Goal: Information Seeking & Learning: Learn about a topic

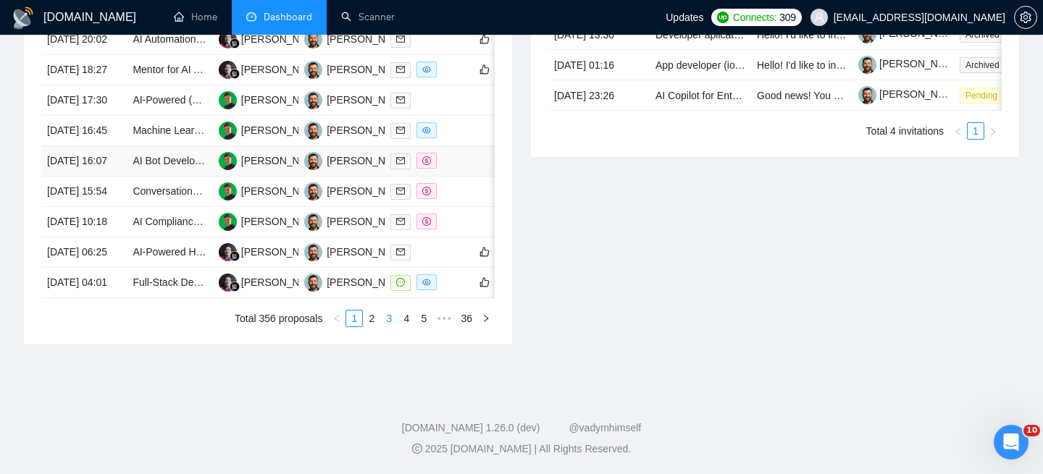
scroll to position [820, 0]
click at [387, 327] on link "3" at bounding box center [389, 319] width 16 height 16
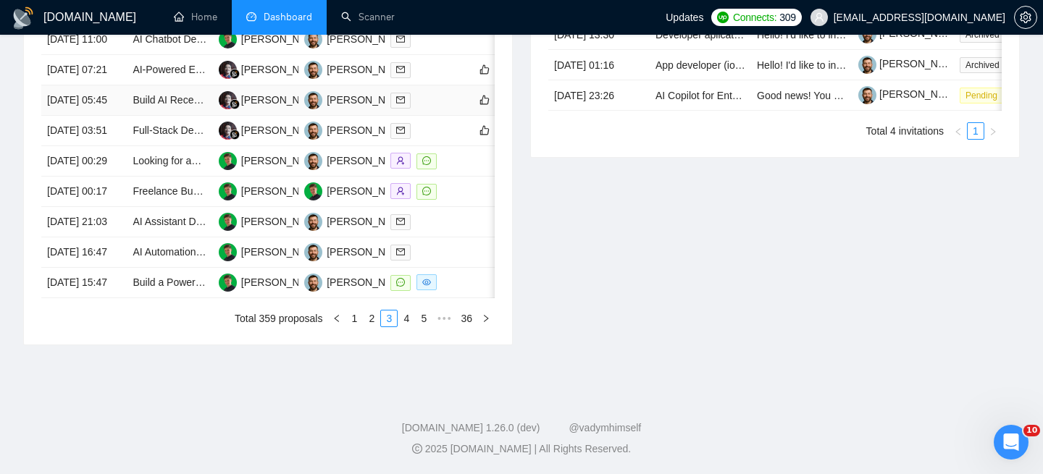
scroll to position [827, 0]
click at [420, 315] on link "5" at bounding box center [424, 319] width 16 height 16
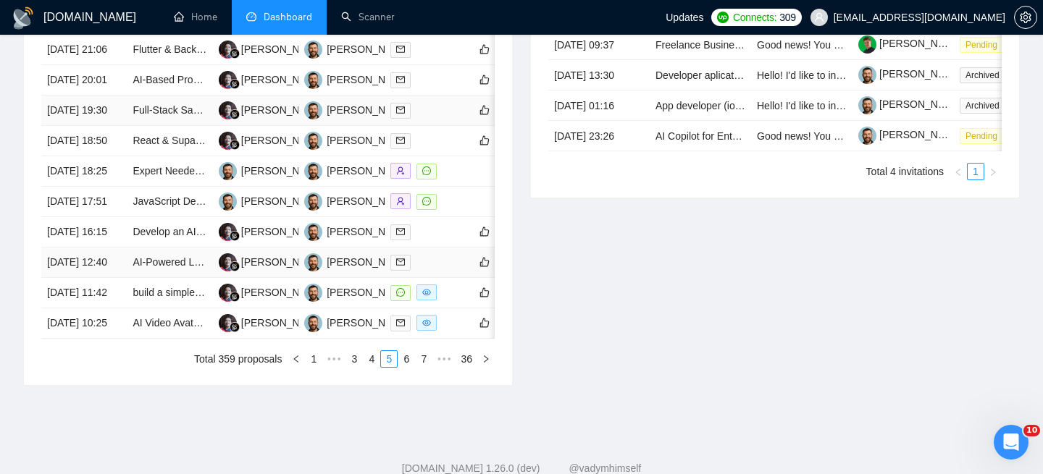
scroll to position [699, 0]
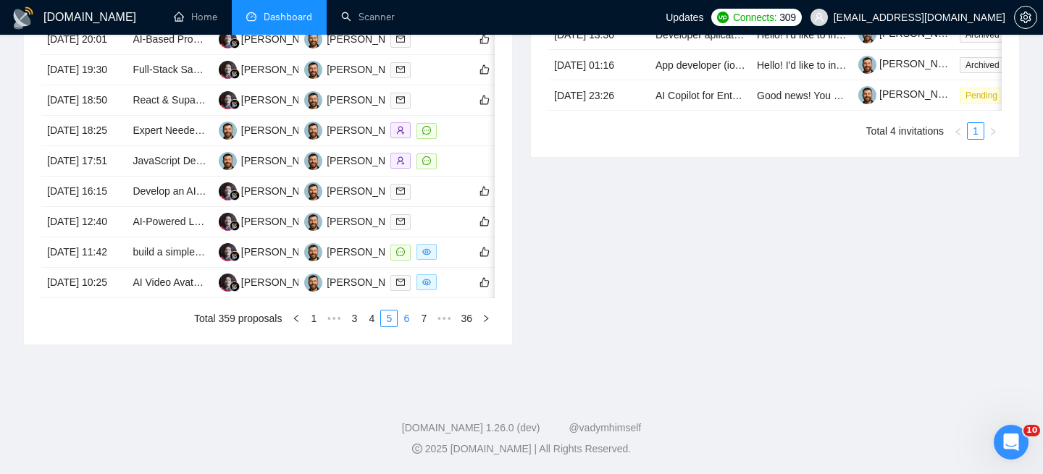
click at [400, 327] on link "6" at bounding box center [406, 319] width 16 height 16
click at [113, 298] on td "07 Aug, 2025 16:45" at bounding box center [83, 283] width 85 height 30
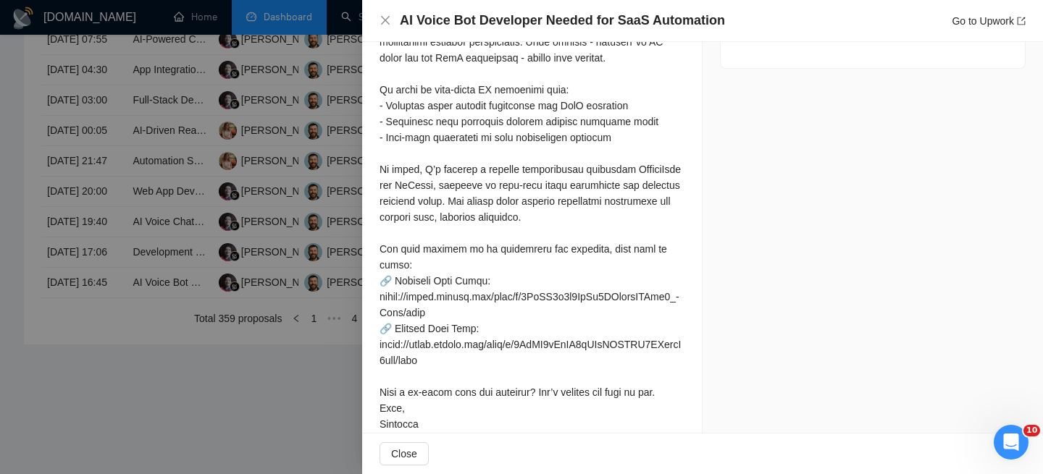
scroll to position [890, 0]
click at [409, 361] on div at bounding box center [531, 200] width 305 height 462
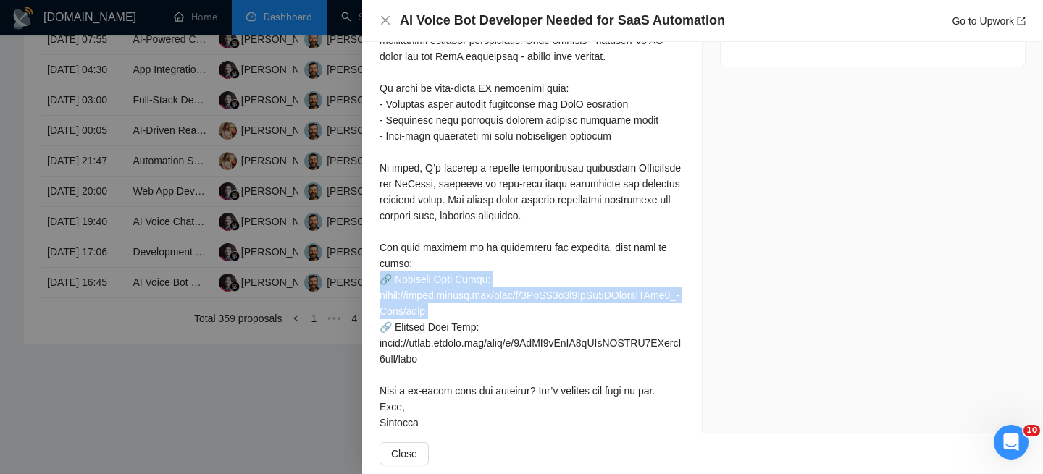
click at [409, 361] on div at bounding box center [531, 200] width 305 height 462
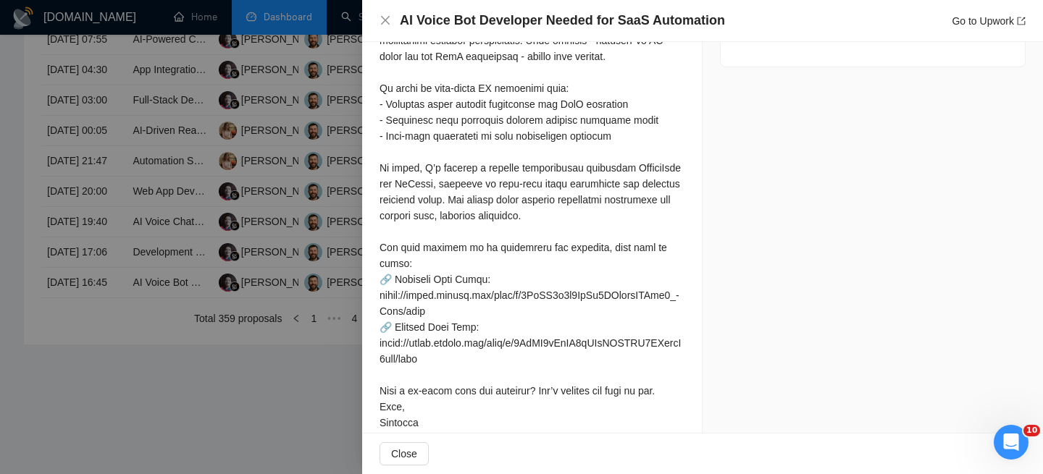
click at [453, 362] on div at bounding box center [531, 200] width 305 height 462
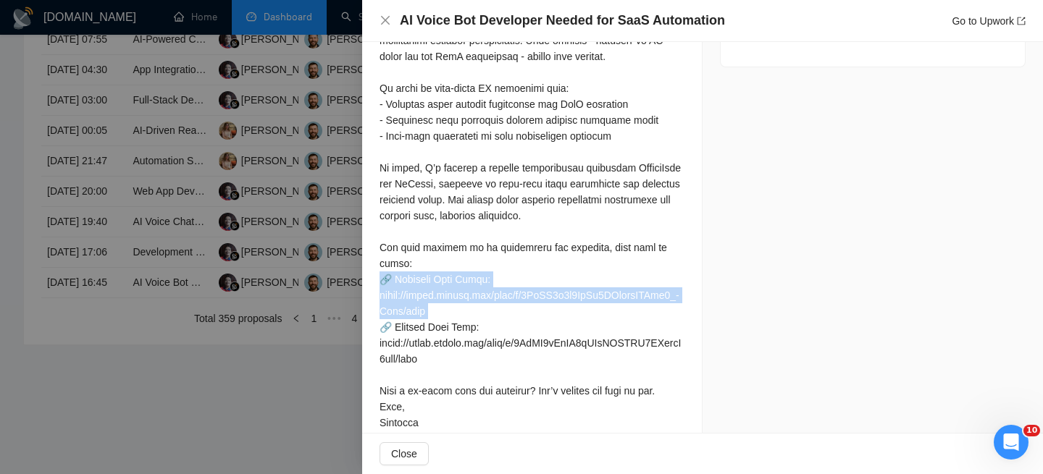
click at [453, 362] on div at bounding box center [531, 200] width 305 height 462
drag, startPoint x: 683, startPoint y: 359, endPoint x: 364, endPoint y: 360, distance: 319.3
copy div "tps://drive.google.com/file/d/1QpFP3g0y6LeRr4UWzszuASTiy0_"
drag, startPoint x: 455, startPoint y: 369, endPoint x: 373, endPoint y: 361, distance: 82.1
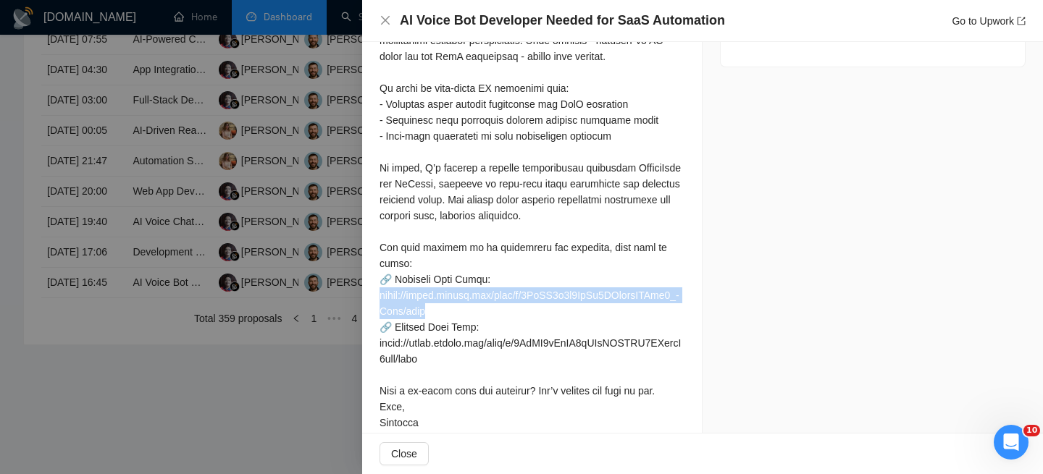
copy div "tps://drive.google.com/file/d/1QpFP3g0y6LeRr4UWzszuASTiy0_-Jhwe/view 🔗"
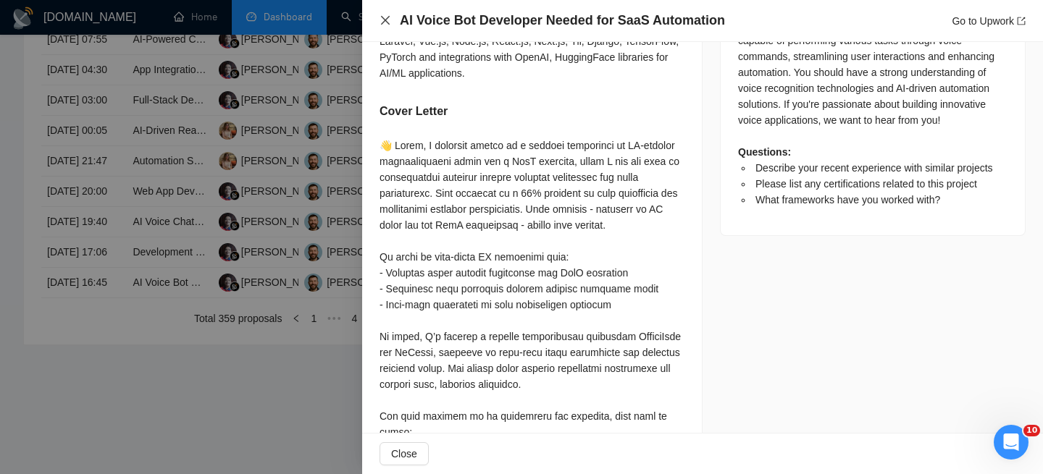
scroll to position [718, 0]
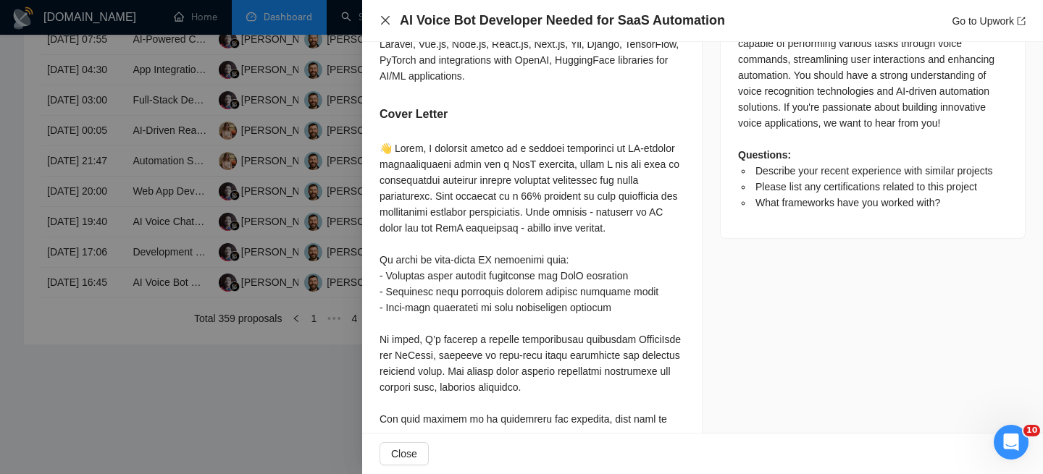
click at [382, 18] on icon "close" at bounding box center [385, 20] width 9 height 9
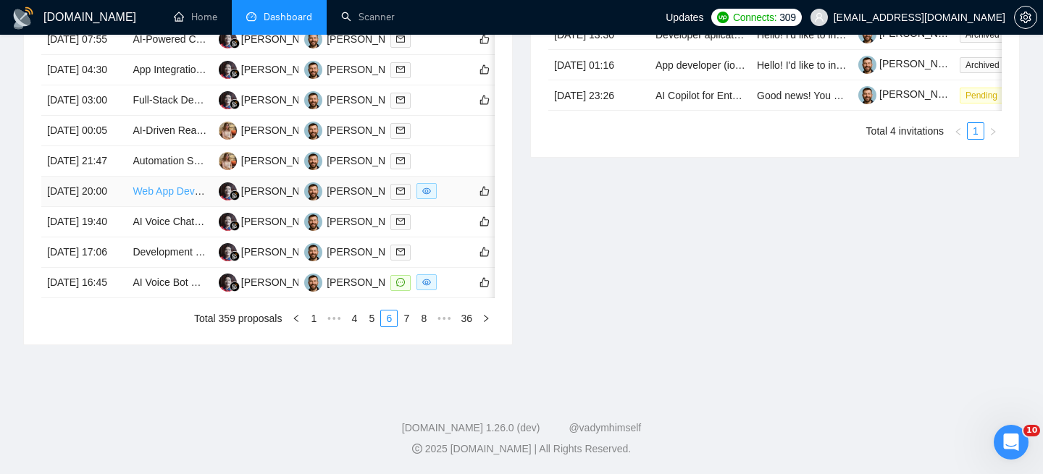
scroll to position [766, 0]
click at [114, 298] on td "07 Aug, 2025 16:45" at bounding box center [83, 283] width 85 height 30
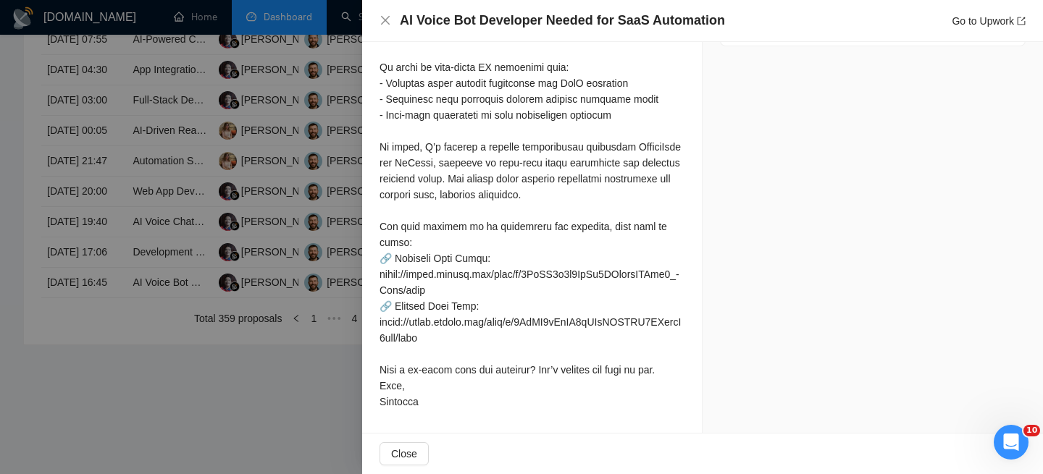
scroll to position [947, 0]
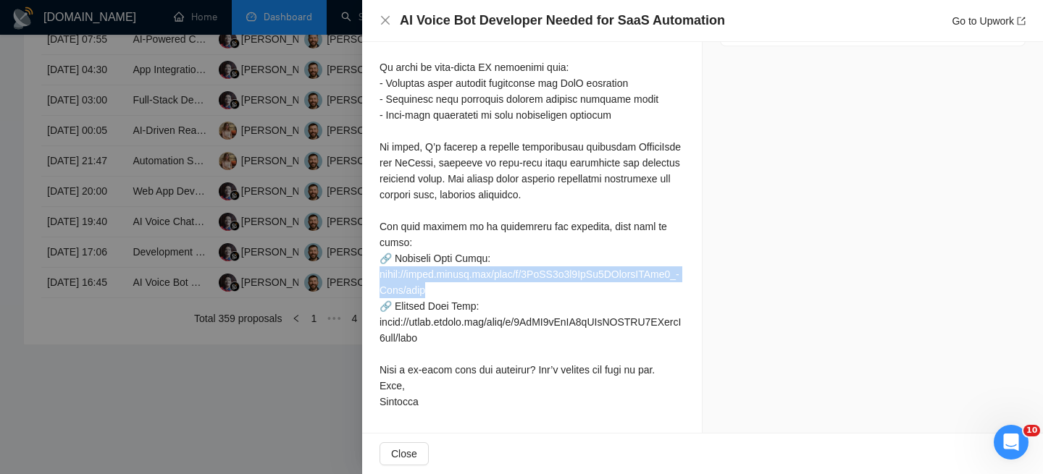
drag, startPoint x: 376, startPoint y: 306, endPoint x: 461, endPoint y: 314, distance: 85.2
copy div "tps://drive.google.com/file/d/1QpFP3g0y6LeRr4UWzszuASTiy0_-Jhwe/view 🔗"
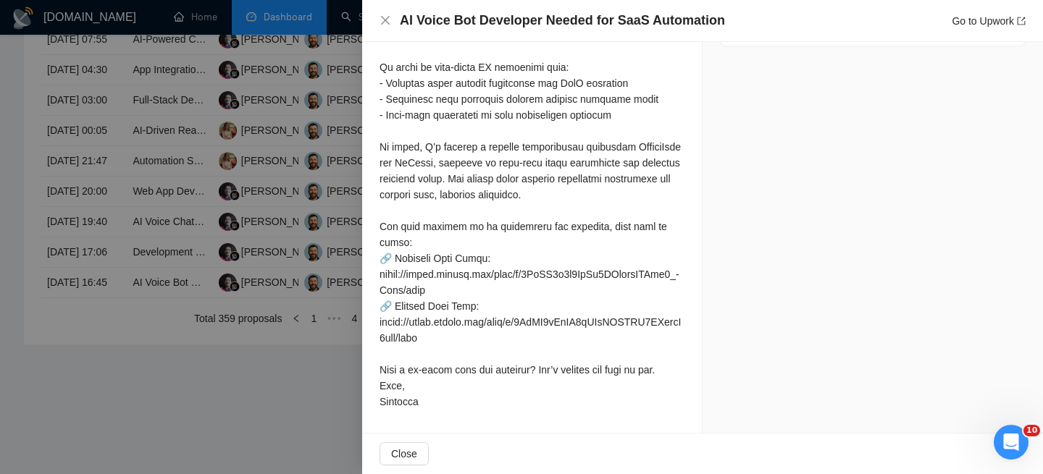
click at [380, 30] on div "AI Voice Bot Developer Needed for SaaS Automation Go to Upwork" at bounding box center [702, 21] width 681 height 42
click at [382, 22] on icon "close" at bounding box center [385, 20] width 9 height 9
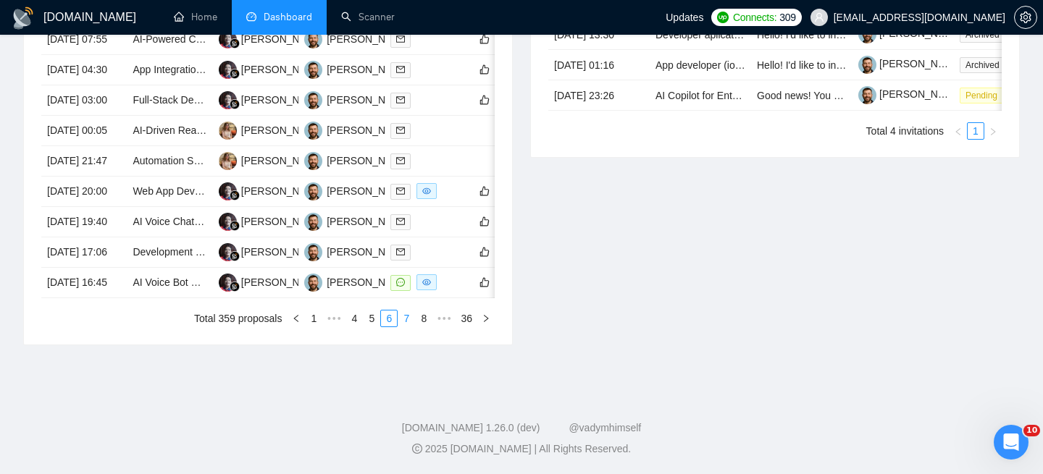
click at [401, 327] on link "7" at bounding box center [406, 319] width 16 height 16
click at [411, 327] on div "Date Title Manager Freelancer Status 07 Aug, 2025 15:45 Computer Vision Develop…" at bounding box center [268, 147] width 488 height 396
click at [408, 327] on li "8" at bounding box center [405, 318] width 17 height 17
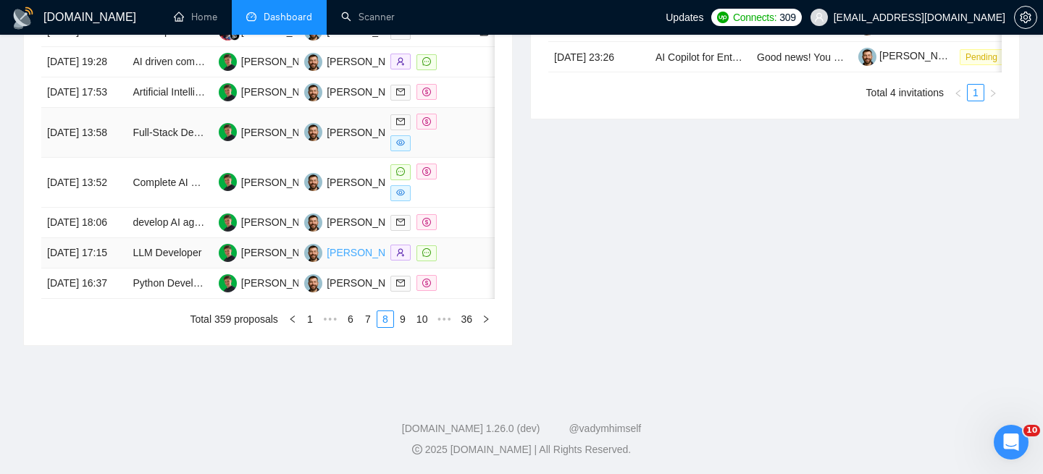
scroll to position [750, 0]
click at [399, 327] on link "9" at bounding box center [403, 319] width 16 height 16
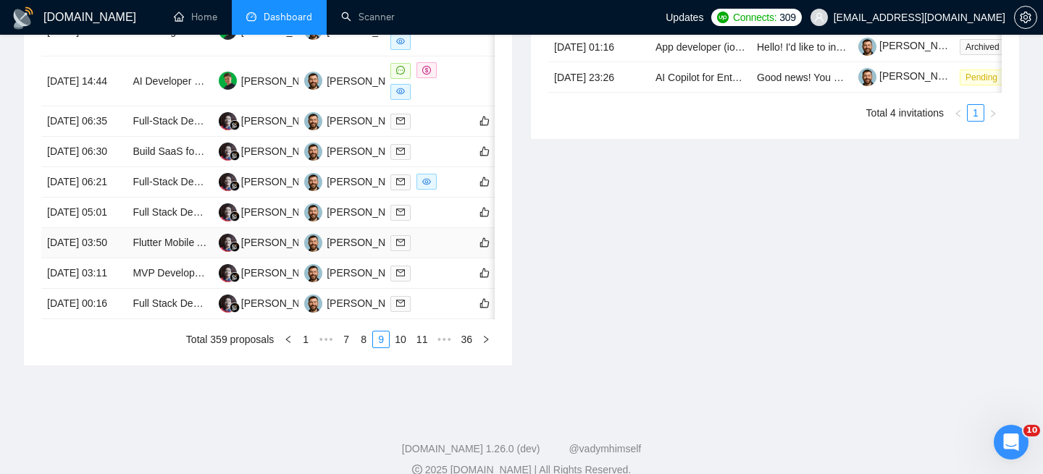
scroll to position [775, 0]
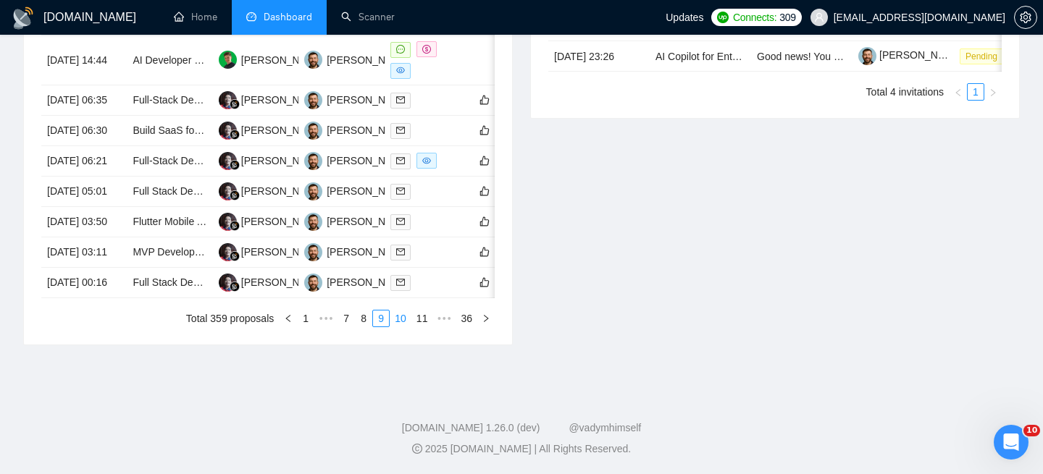
click at [390, 327] on link "10" at bounding box center [400, 319] width 20 height 16
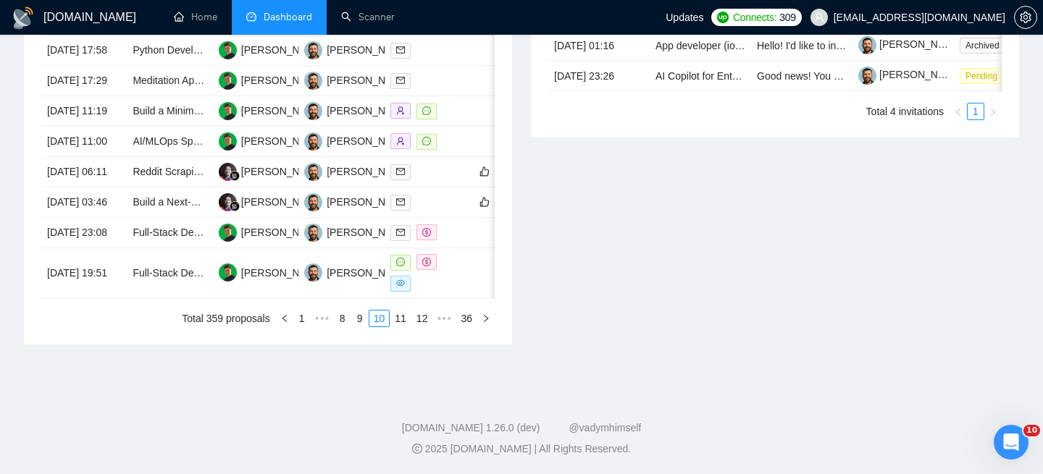
scroll to position [832, 0]
click at [392, 319] on link "11" at bounding box center [400, 319] width 20 height 16
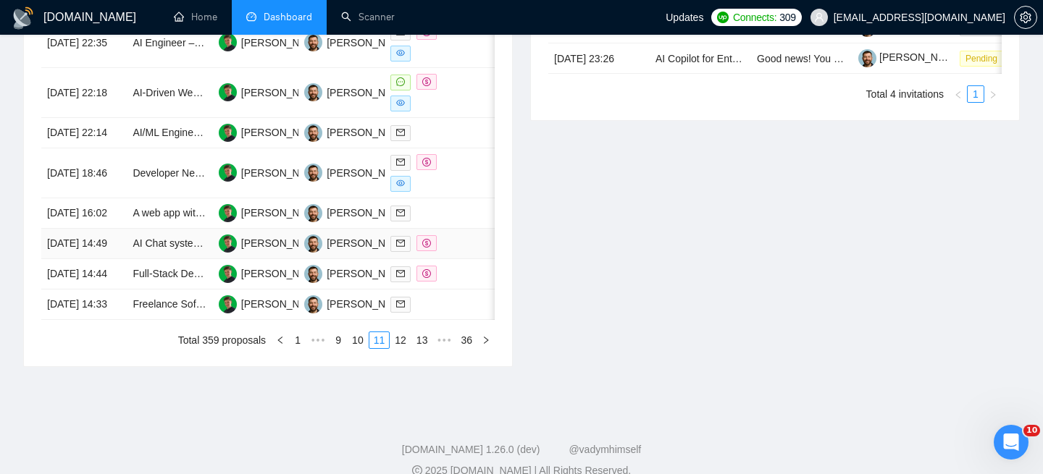
scroll to position [796, 0]
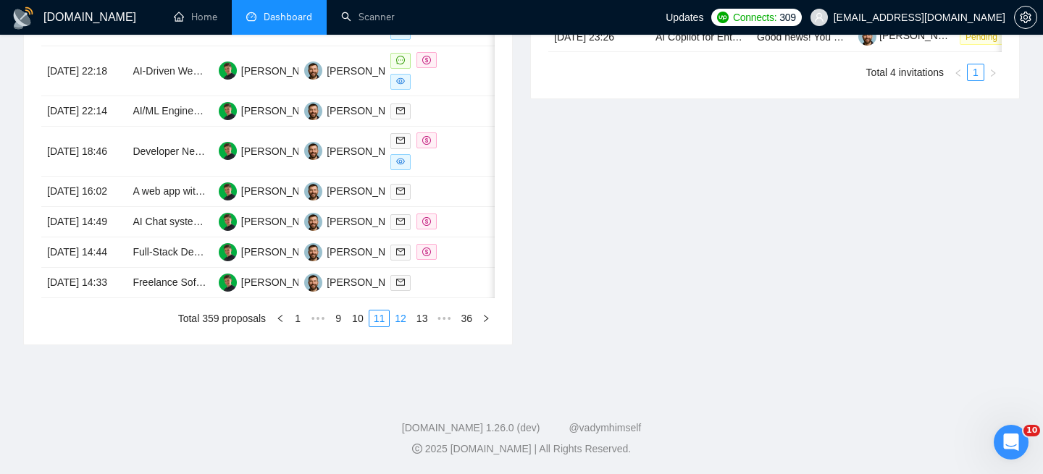
click at [403, 327] on link "12" at bounding box center [400, 319] width 20 height 16
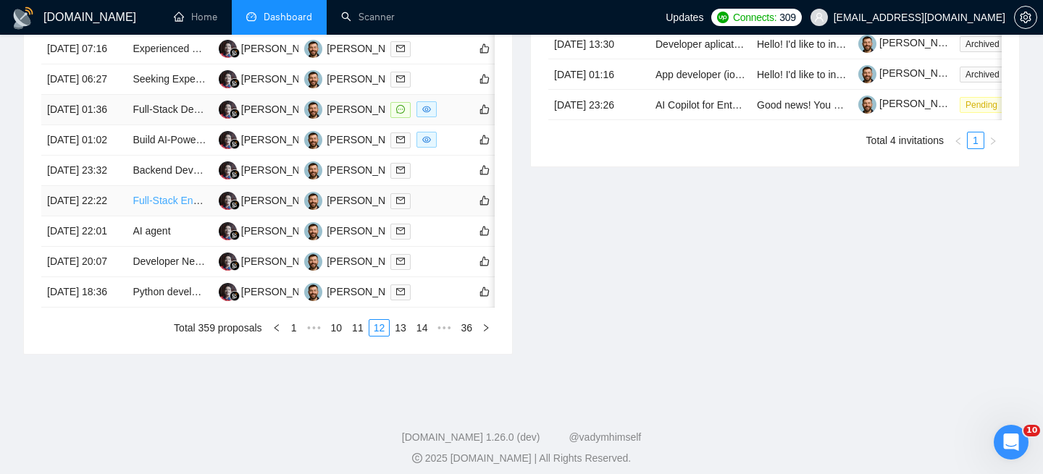
scroll to position [735, 0]
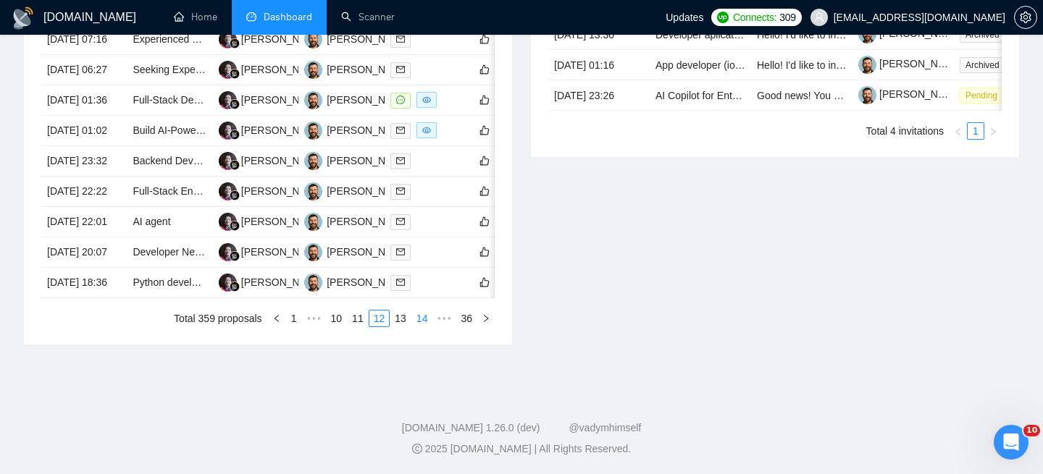
click at [421, 327] on link "14" at bounding box center [422, 319] width 20 height 16
click at [151, 116] on td "AI Voice Agent Developer Needed for No-Code/Low-Code Solutions" at bounding box center [169, 100] width 85 height 30
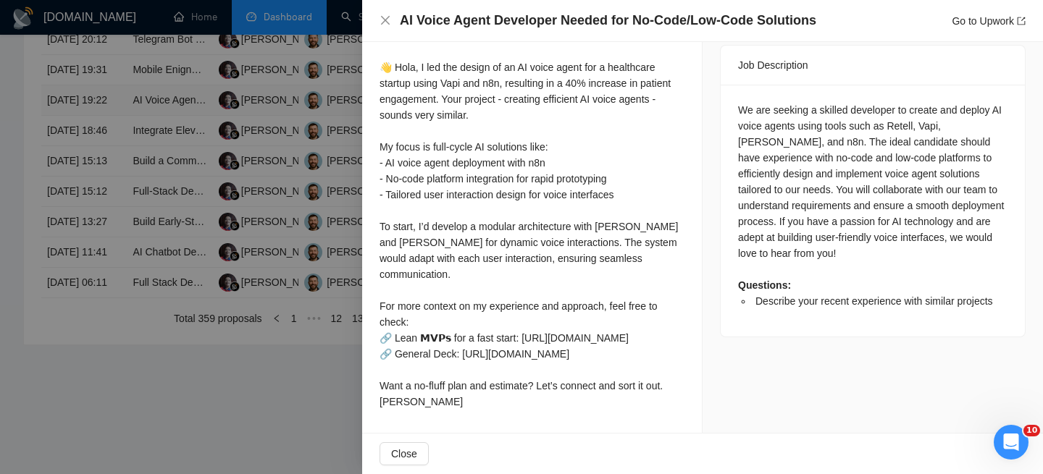
scroll to position [715, 0]
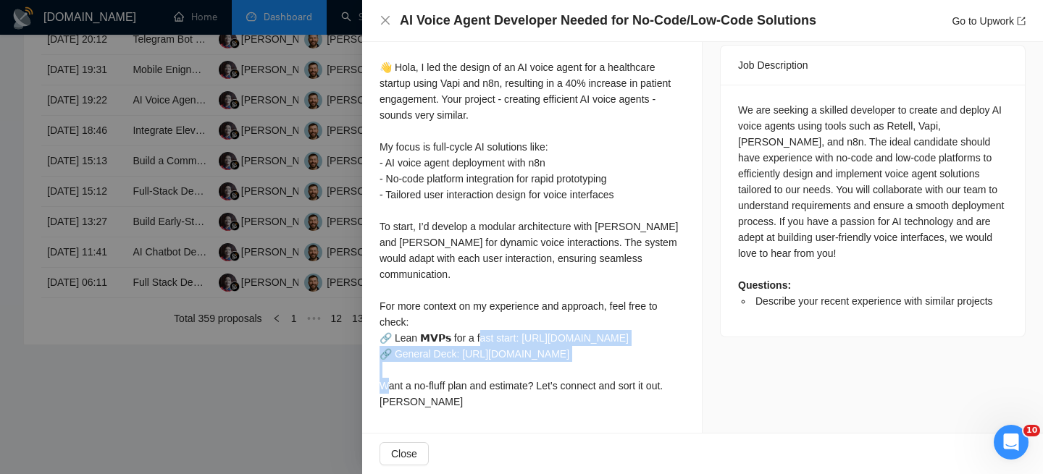
drag, startPoint x: 456, startPoint y: 287, endPoint x: 383, endPoint y: 274, distance: 74.4
click at [383, 274] on div "👋 Hola, I led the design of an AI voice agent for a healthcare startup using Va…" at bounding box center [531, 234] width 305 height 350
click at [417, 279] on div "👋 Hola, I led the design of an AI voice agent for a healthcare startup using Va…" at bounding box center [531, 234] width 305 height 350
drag, startPoint x: 445, startPoint y: 287, endPoint x: 375, endPoint y: 273, distance: 70.9
click at [375, 273] on div "Describe your recent experience with similar projects We have extensive experie…" at bounding box center [532, 125] width 340 height 615
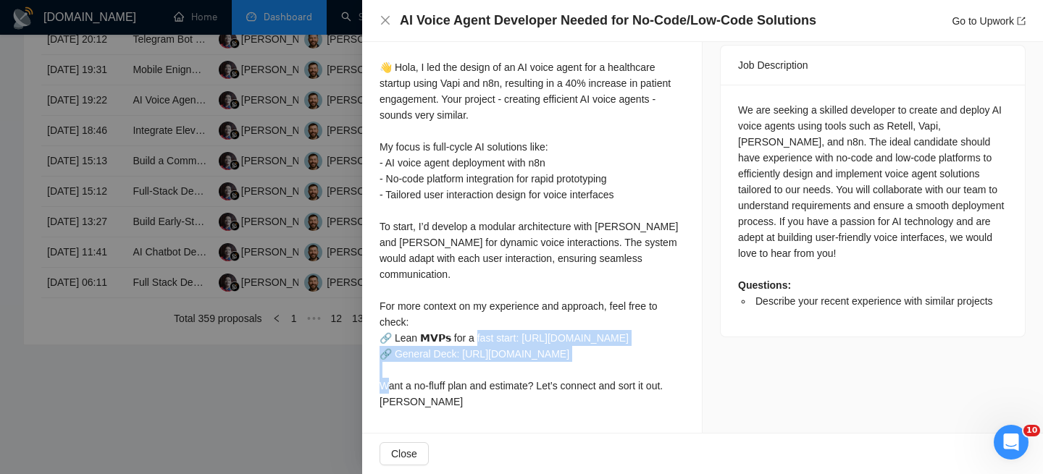
copy div "//drive.google.com/file/d/1CUvF33cwwXPT1Eq81TBaI2IBfPVWiCPi/view 🔗 Gen"
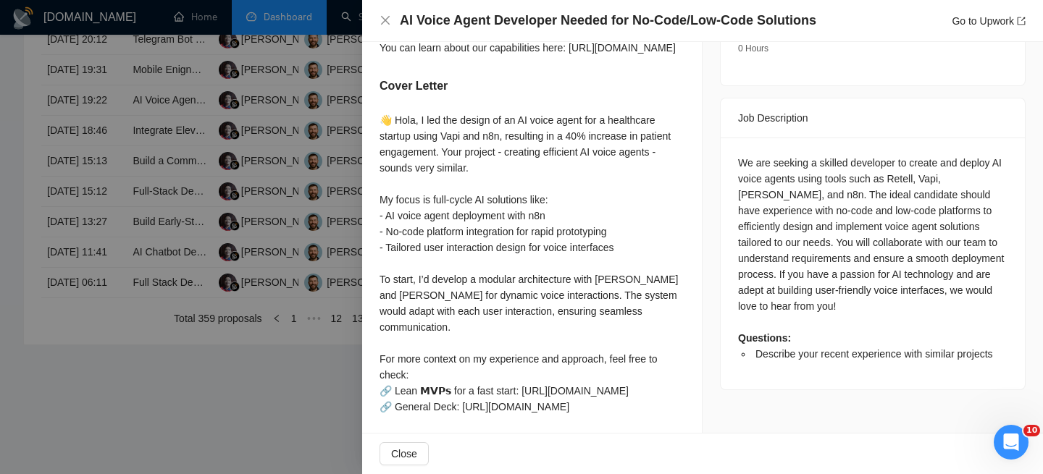
scroll to position [550, 0]
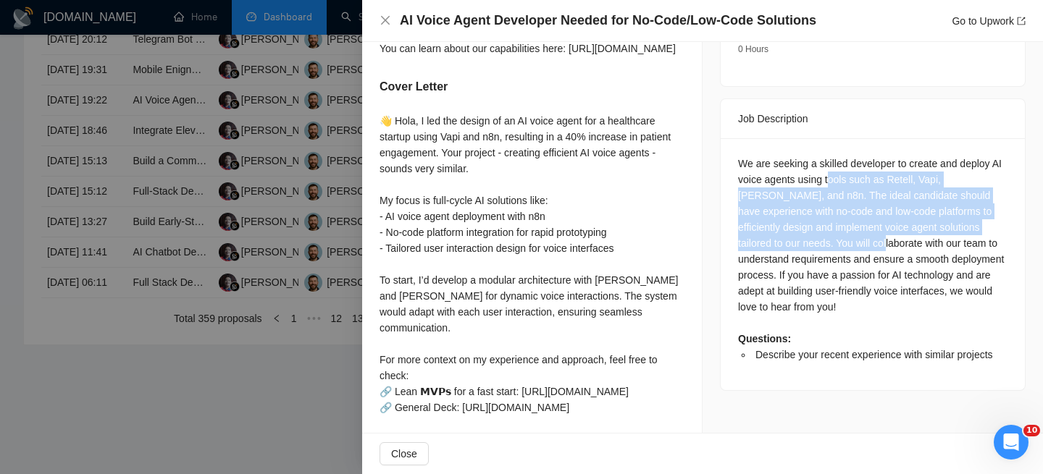
drag, startPoint x: 844, startPoint y: 156, endPoint x: 841, endPoint y: 244, distance: 87.7
click at [859, 228] on div "We are seeking a skilled developer to create and deploy AI voice agents using t…" at bounding box center [872, 259] width 269 height 207
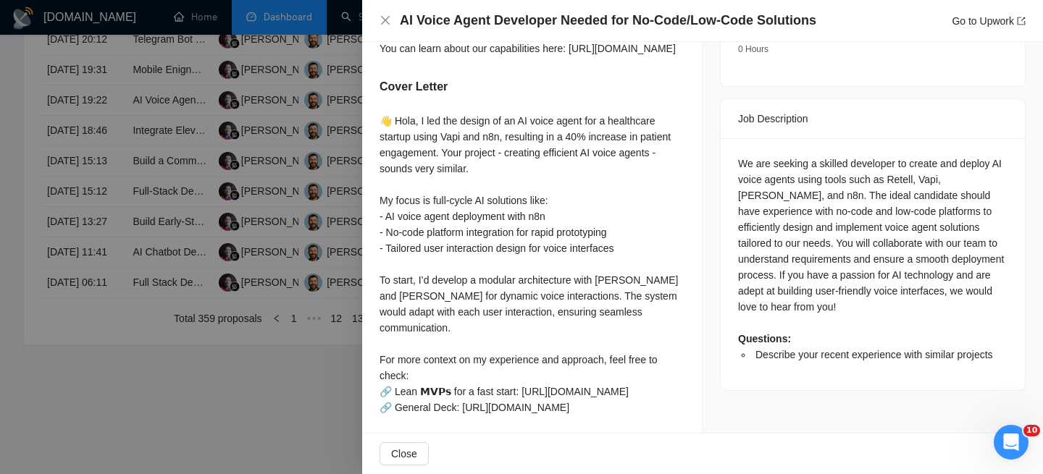
click at [841, 244] on div "We are seeking a skilled developer to create and deploy AI voice agents using t…" at bounding box center [872, 259] width 269 height 207
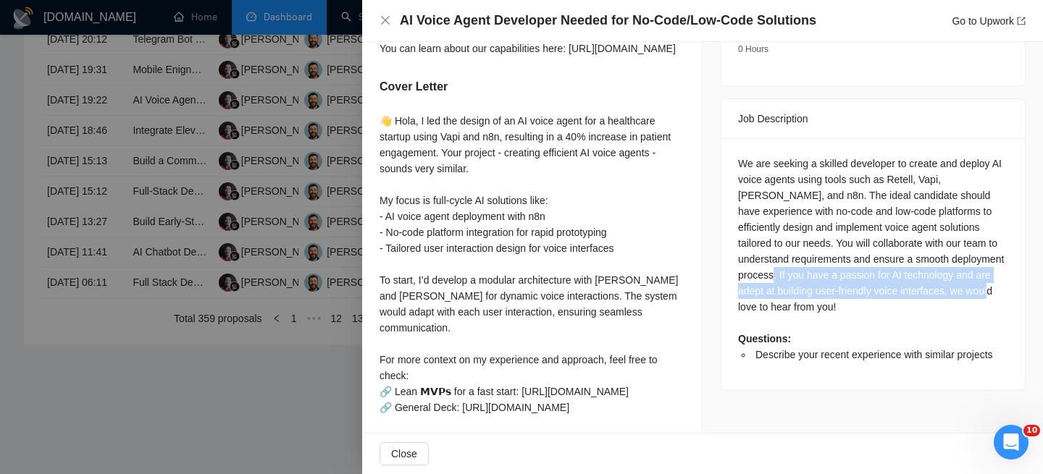
drag, startPoint x: 847, startPoint y: 251, endPoint x: 846, endPoint y: 282, distance: 30.4
click at [846, 282] on div "We are seeking a skilled developer to create and deploy AI voice agents using t…" at bounding box center [872, 259] width 269 height 207
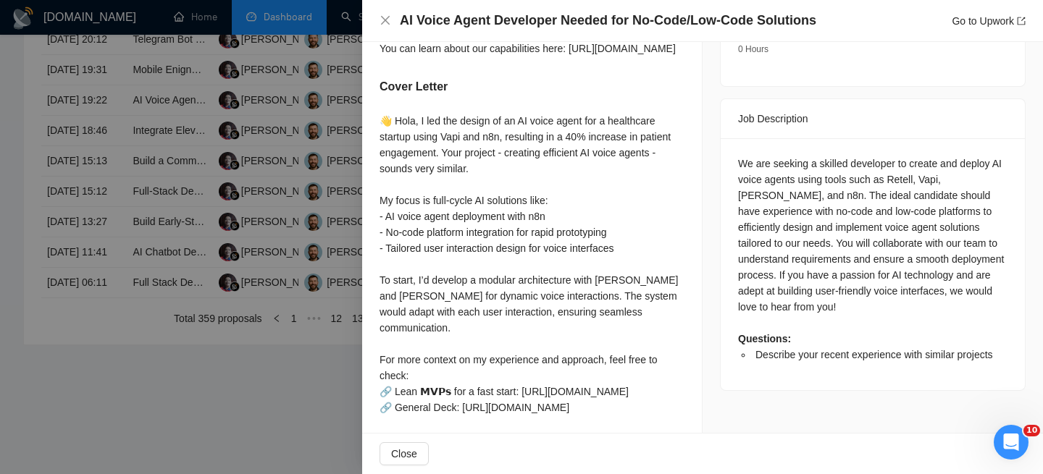
click at [615, 231] on div "👋 Hola, I led the design of an AI voice agent for a healthcare startup using Va…" at bounding box center [531, 288] width 305 height 350
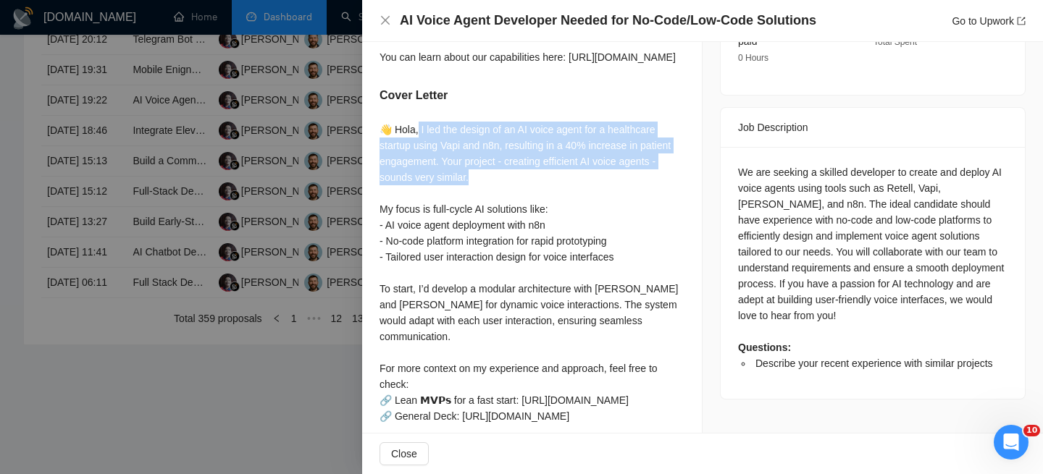
drag, startPoint x: 417, startPoint y: 179, endPoint x: 481, endPoint y: 224, distance: 78.4
click at [481, 225] on div "👋 Hola, I led the design of an AI voice agent for a healthcare startup using Va…" at bounding box center [531, 297] width 305 height 350
click at [481, 224] on div "👋 Hola, I led the design of an AI voice agent for a healthcare startup using Va…" at bounding box center [531, 297] width 305 height 350
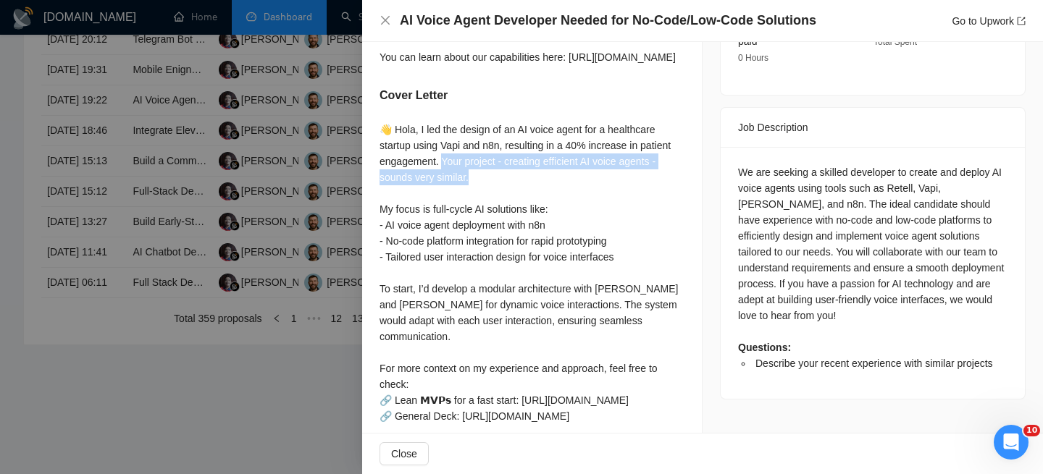
drag, startPoint x: 443, startPoint y: 206, endPoint x: 477, endPoint y: 230, distance: 41.6
click at [477, 230] on div "👋 Hola, I led the design of an AI voice agent for a healthcare startup using Va…" at bounding box center [531, 297] width 305 height 350
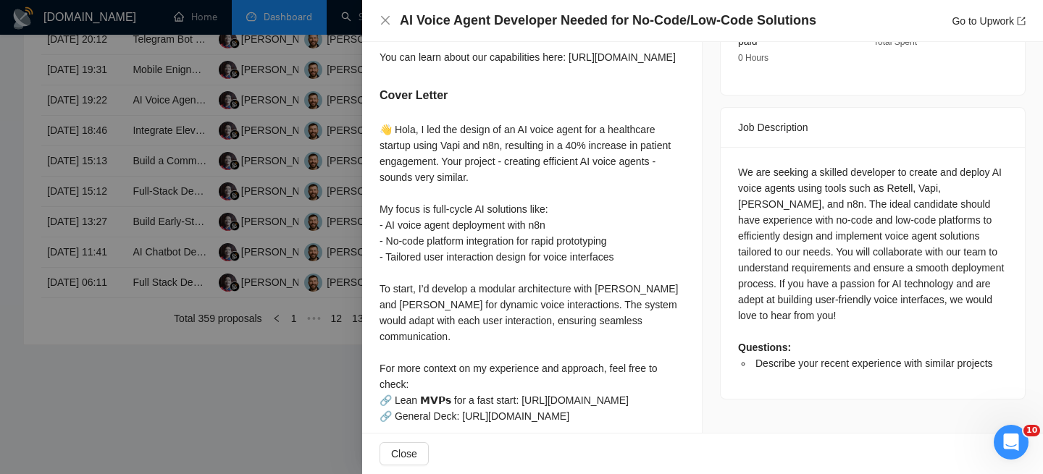
click at [376, 28] on div "AI Voice Agent Developer Needed for No-Code/Low-Code Solutions Go to Upwork" at bounding box center [702, 21] width 681 height 42
click at [390, 25] on icon "close" at bounding box center [385, 20] width 12 height 12
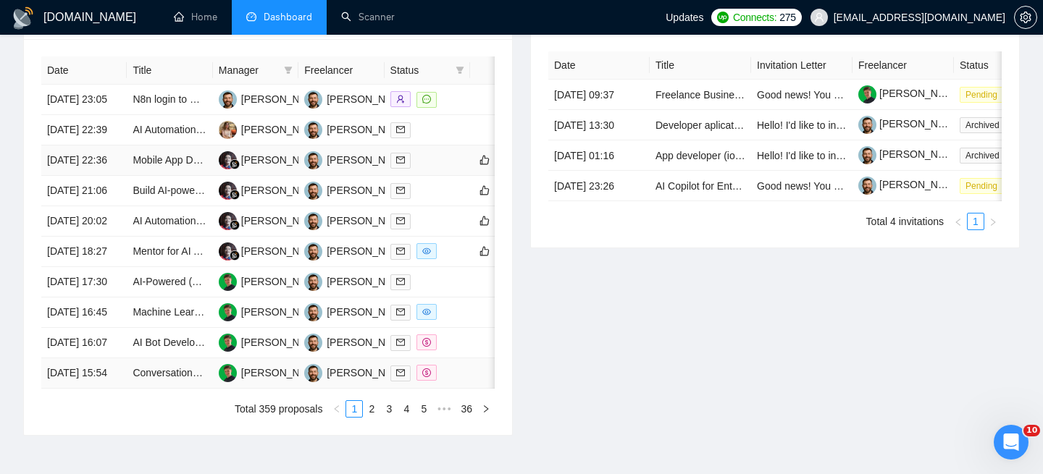
scroll to position [525, 0]
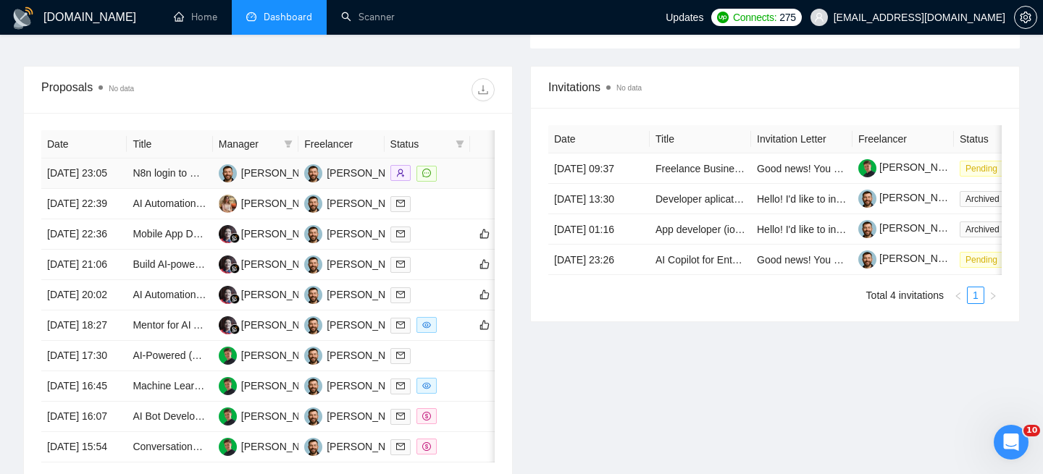
click at [117, 185] on td "[DATE] 23:05" at bounding box center [83, 174] width 85 height 30
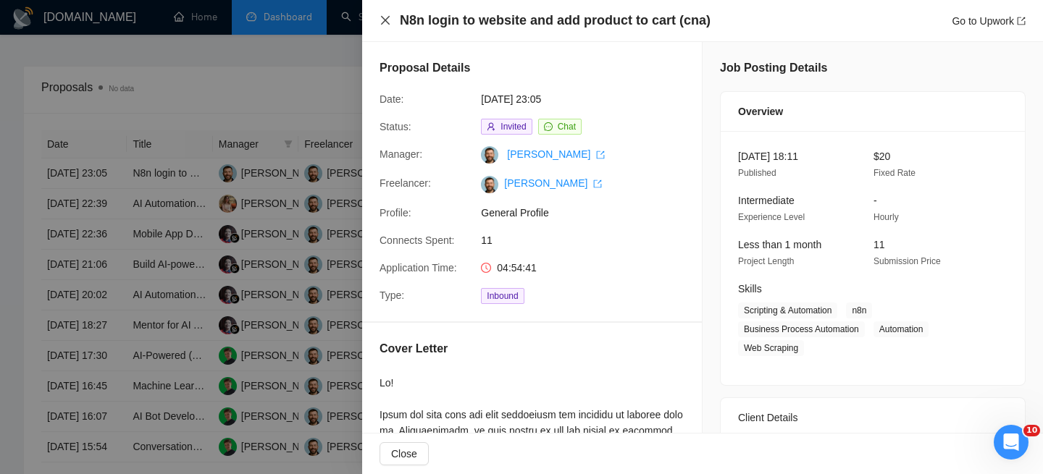
click at [390, 17] on icon "close" at bounding box center [385, 20] width 12 height 12
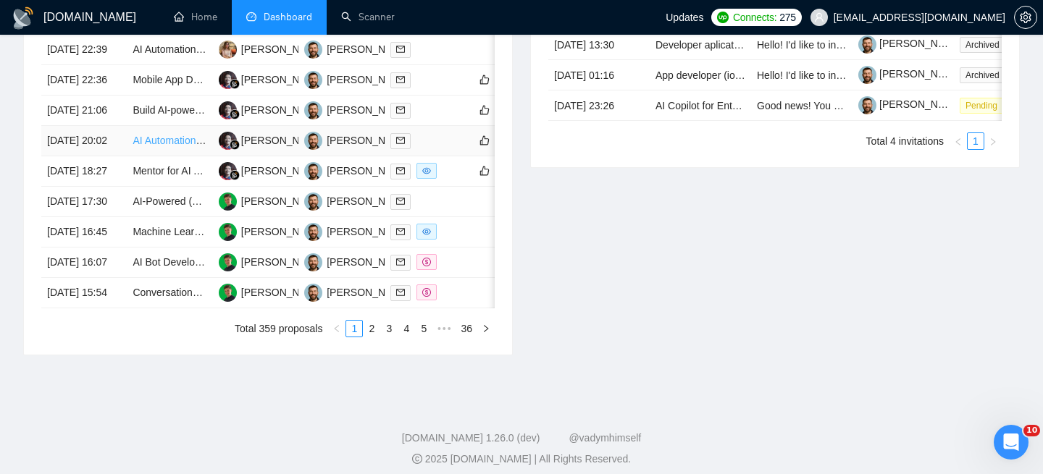
scroll to position [681, 0]
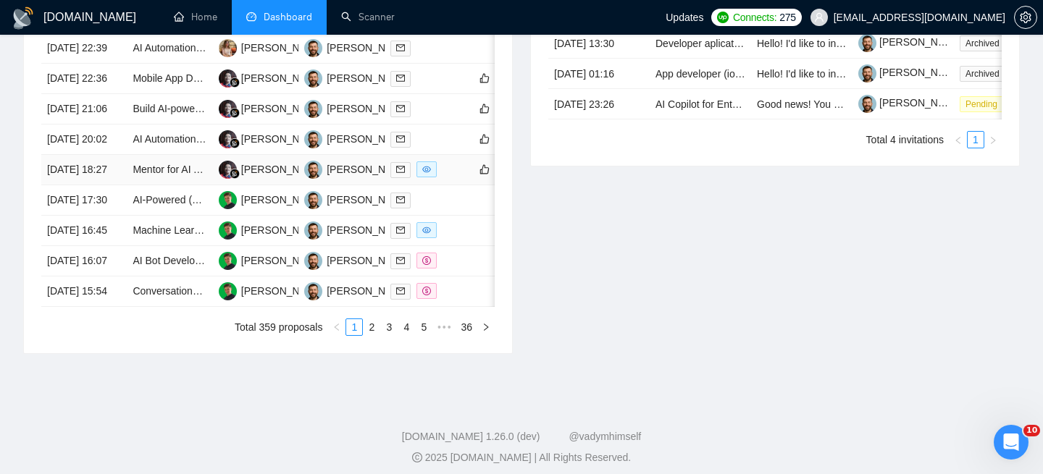
click at [111, 185] on td "[DATE] 18:27" at bounding box center [83, 170] width 85 height 30
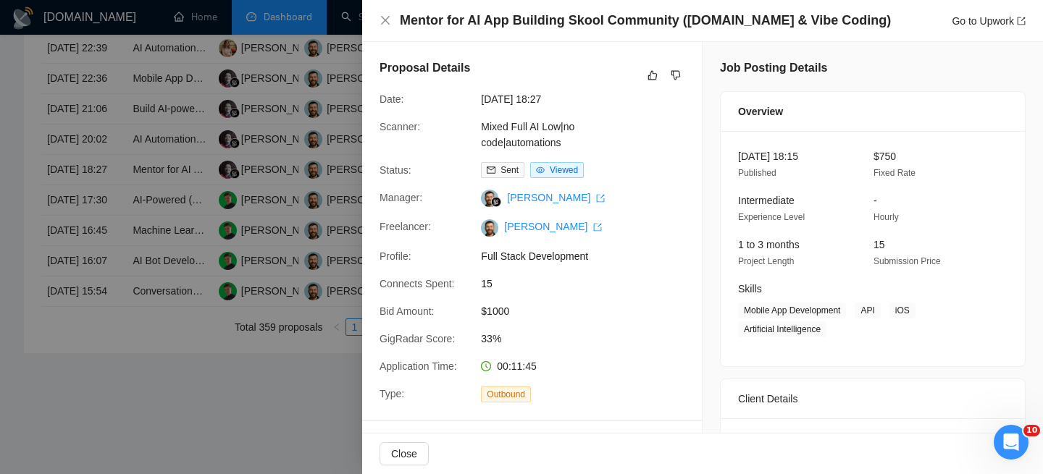
click at [503, 23] on h4 "Mentor for AI App Building Skool Community ([DOMAIN_NAME] & Vibe Coding)" at bounding box center [645, 21] width 491 height 18
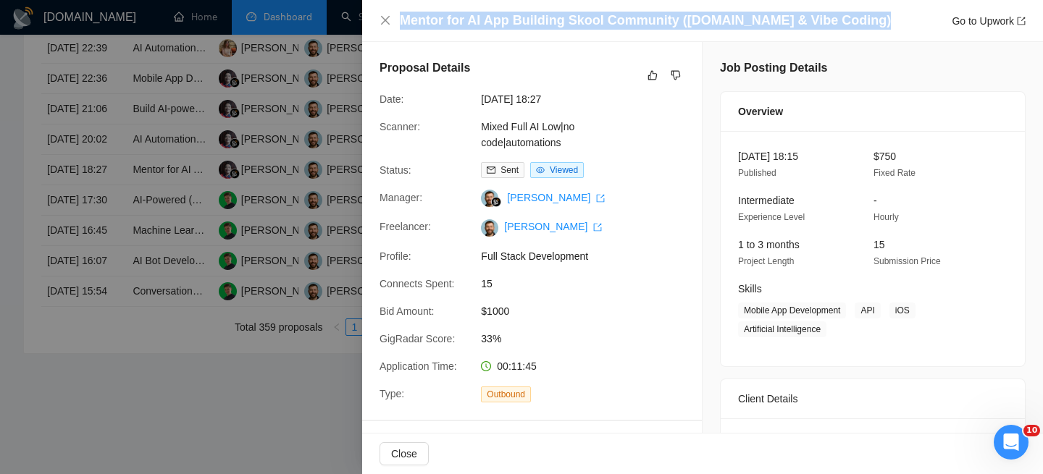
click at [503, 23] on h4 "Mentor for AI App Building Skool Community ([DOMAIN_NAME] & Vibe Coding)" at bounding box center [645, 21] width 491 height 18
copy h4 "Mentor for AI App Building Skool Community ([DOMAIN_NAME] & Vibe Coding)"
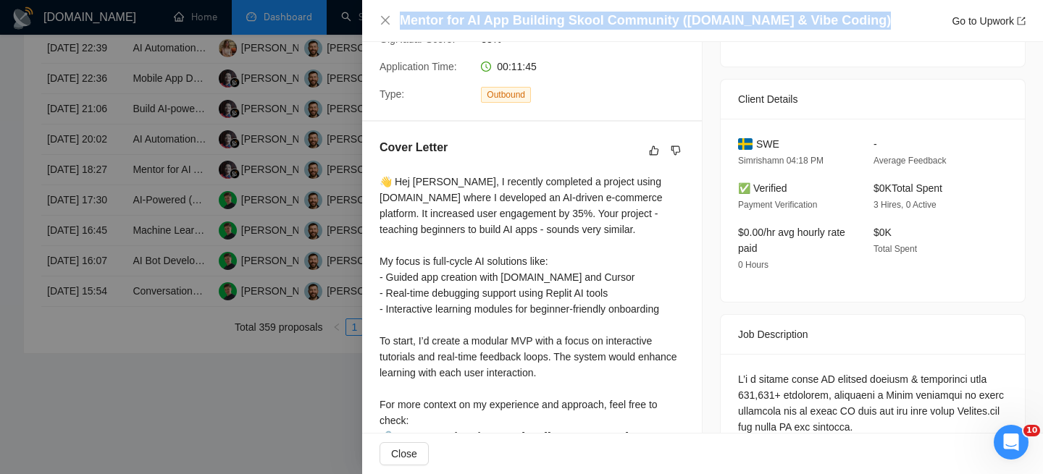
scroll to position [127, 0]
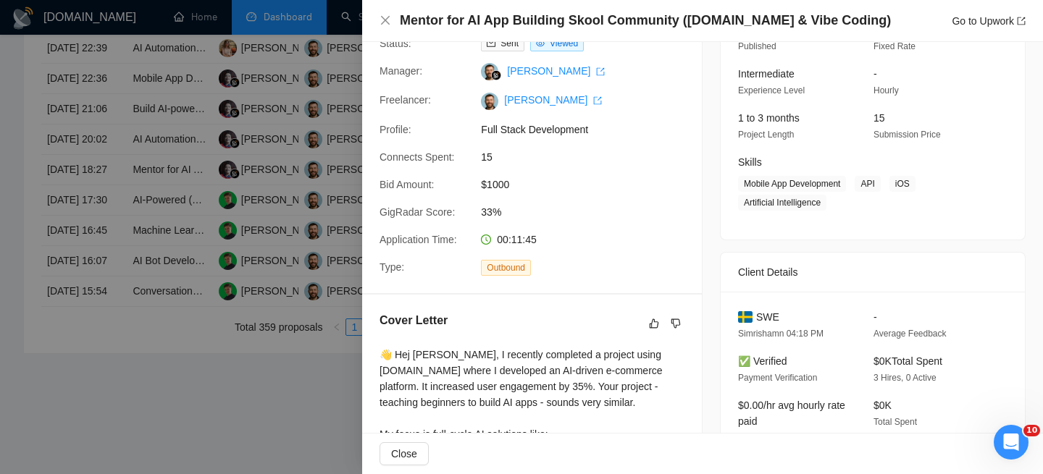
click at [763, 316] on span "SWE" at bounding box center [767, 317] width 23 height 16
click at [456, 25] on h4 "Mentor for AI App Building Skool Community ([DOMAIN_NAME] & Vibe Coding)" at bounding box center [645, 21] width 491 height 18
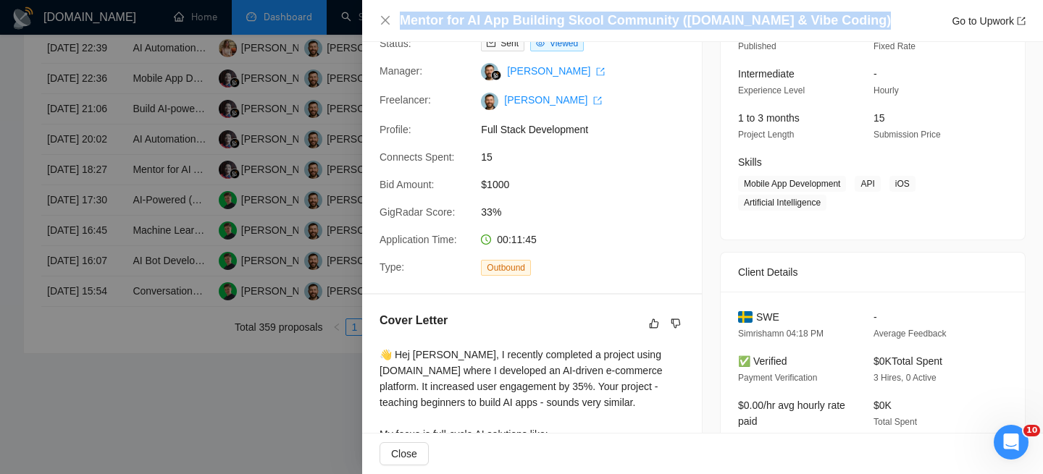
click at [456, 25] on h4 "Mentor for AI App Building Skool Community ([DOMAIN_NAME] & Vibe Coding)" at bounding box center [645, 21] width 491 height 18
click at [387, 17] on icon "close" at bounding box center [385, 20] width 12 height 12
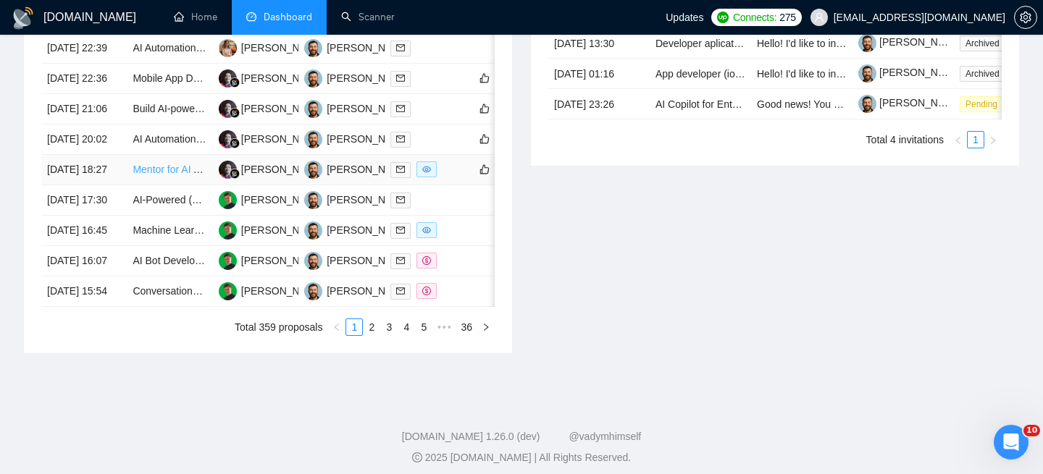
click at [169, 175] on link "Mentor for AI App Building Skool Community ([DOMAIN_NAME] & Vibe Coding)" at bounding box center [311, 170] width 358 height 12
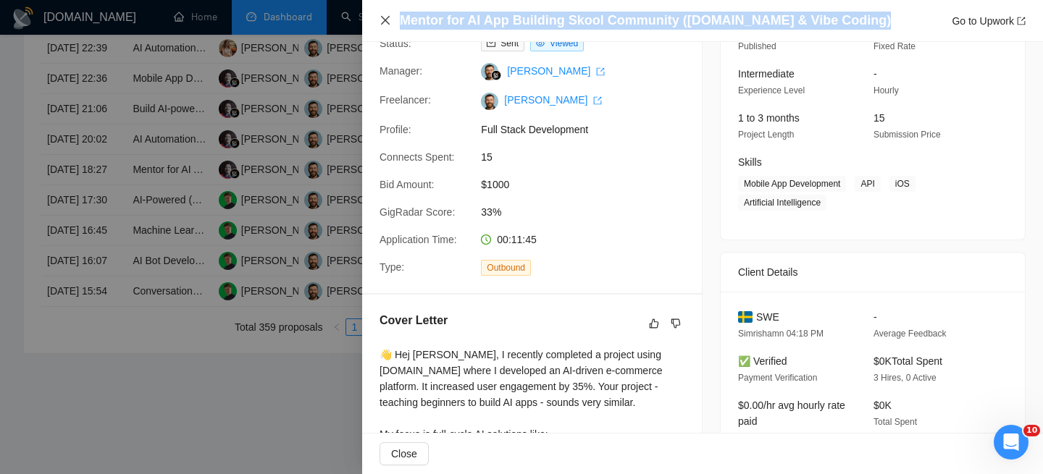
click at [382, 20] on icon "close" at bounding box center [385, 20] width 12 height 12
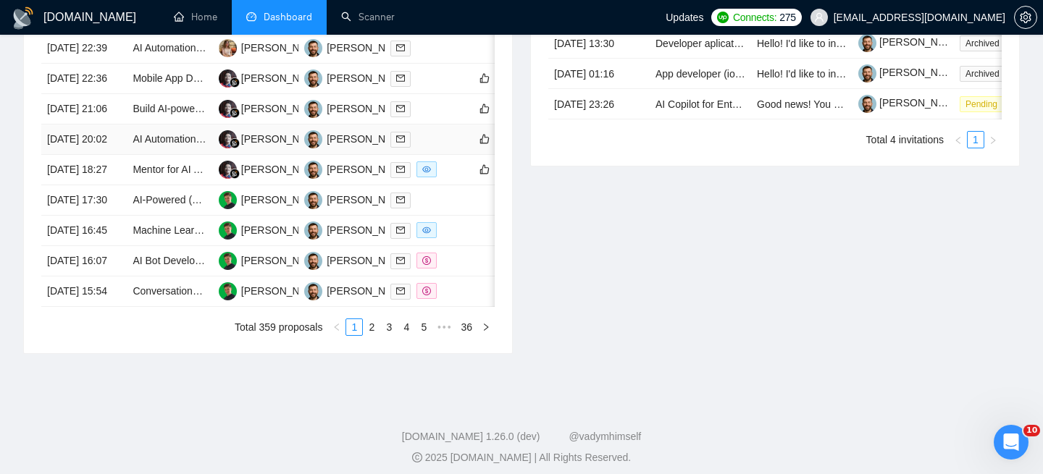
click at [109, 155] on td "[DATE] 20:02" at bounding box center [83, 140] width 85 height 30
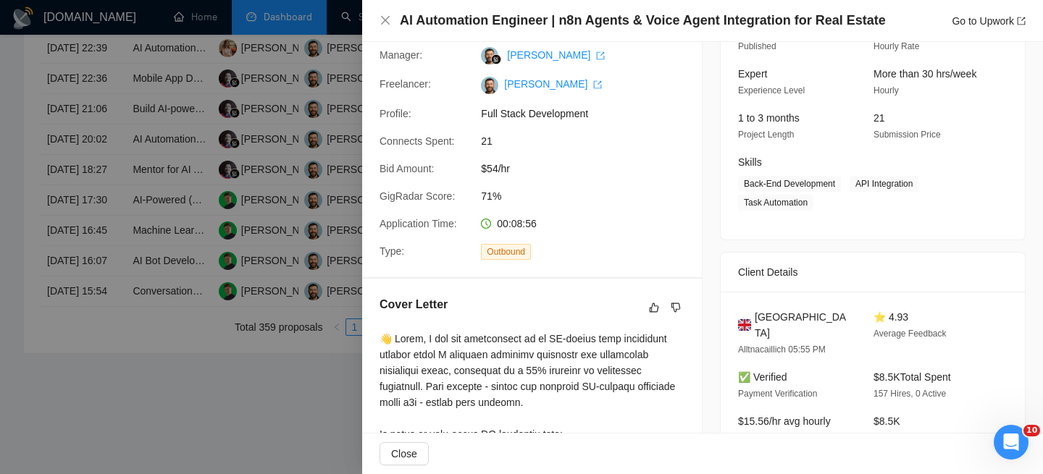
click at [449, 12] on h4 "AI Automation Engineer | n8n Agents & Voice Agent Integration for Real Estate" at bounding box center [643, 21] width 486 height 18
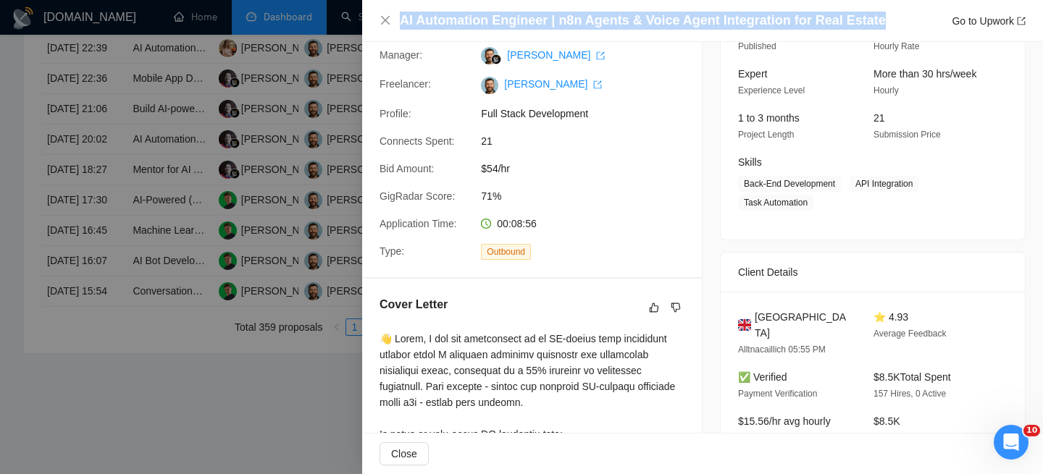
click at [449, 12] on h4 "AI Automation Engineer | n8n Agents & Voice Agent Integration for Real Estate" at bounding box center [643, 21] width 486 height 18
copy h4 "AI Automation Engineer | n8n Agents & Voice Agent Integration for Real Estate"
click at [380, 22] on icon "close" at bounding box center [385, 20] width 12 height 12
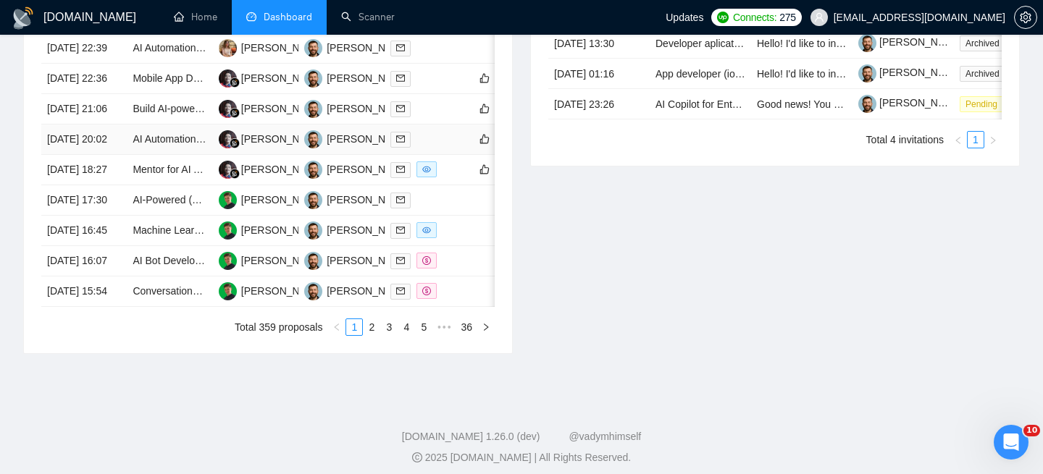
click at [106, 155] on td "[DATE] 20:02" at bounding box center [83, 140] width 85 height 30
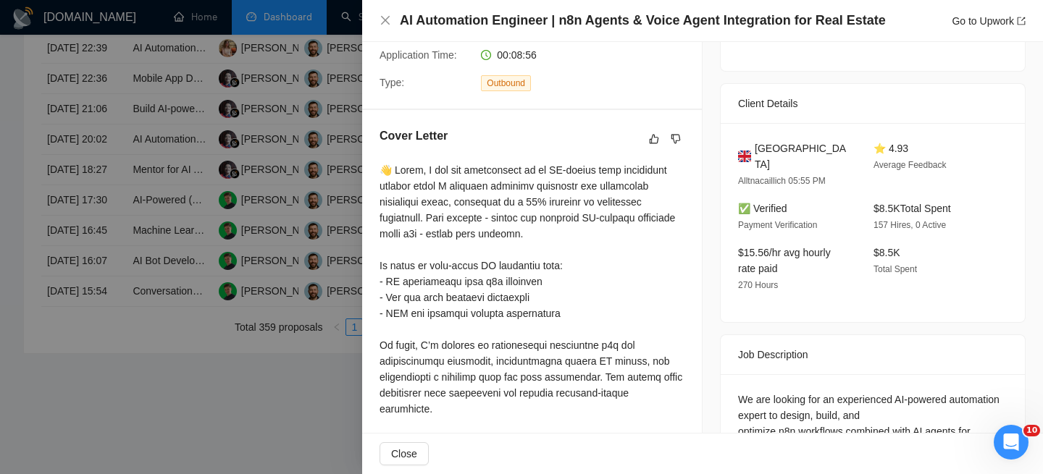
scroll to position [297, 0]
click at [577, 195] on div at bounding box center [531, 384] width 305 height 446
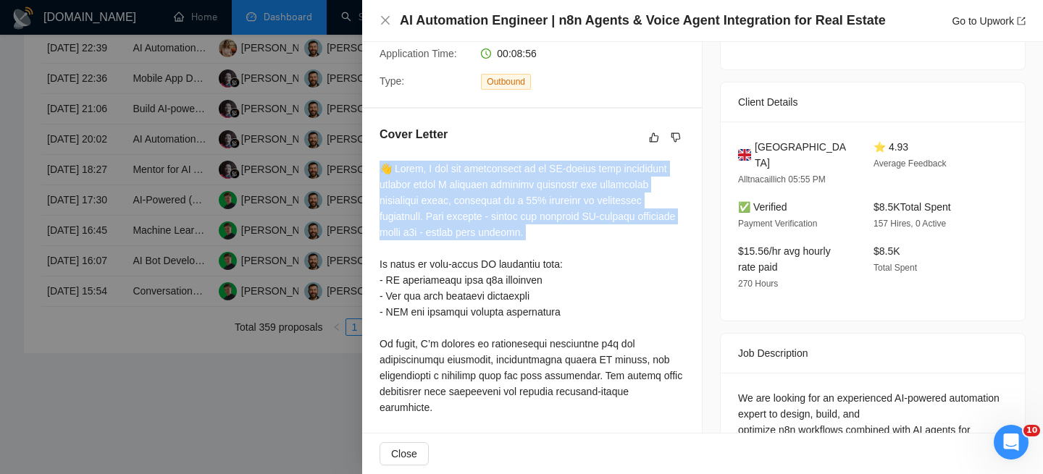
click at [577, 195] on div at bounding box center [531, 384] width 305 height 446
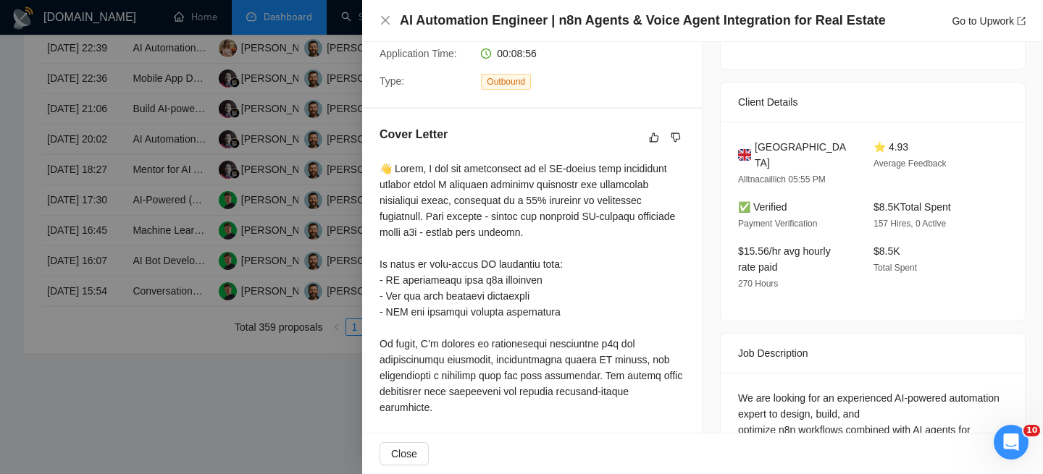
click at [568, 256] on div at bounding box center [531, 384] width 305 height 446
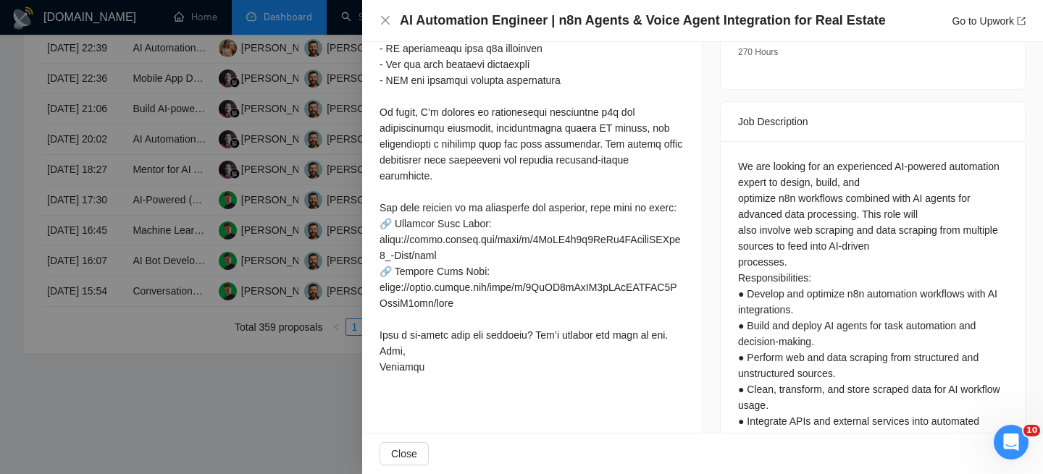
scroll to position [481, 0]
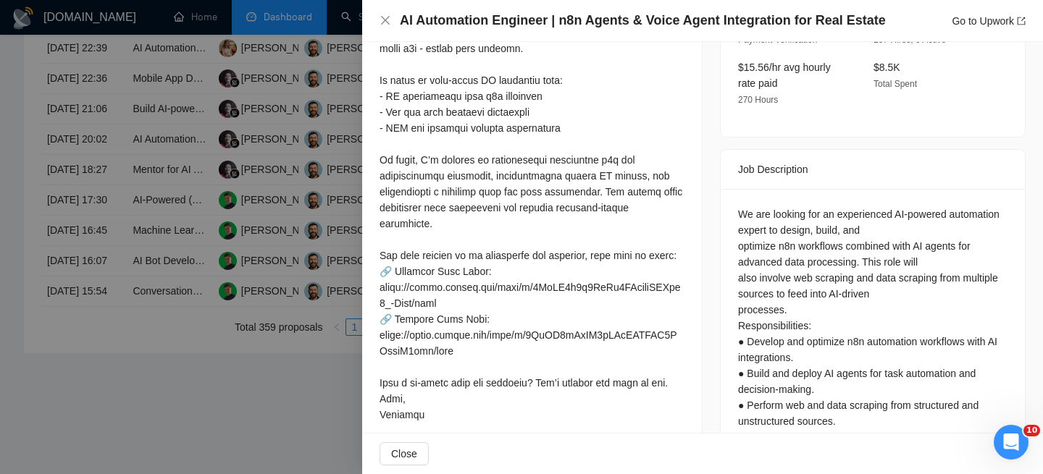
click at [817, 222] on div "We are looking for an experienced AI-powered automation expert to design, build…" at bounding box center [872, 421] width 269 height 430
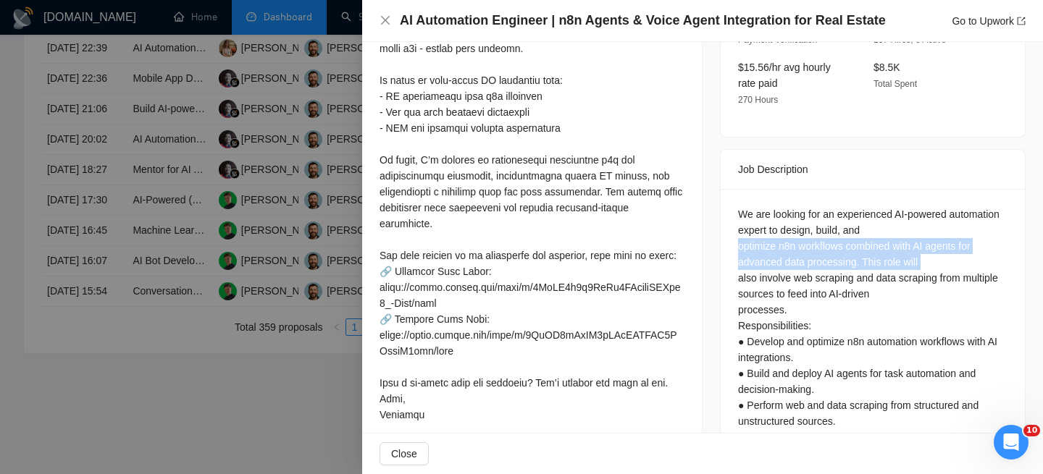
click at [817, 222] on div "We are looking for an experienced AI-powered automation expert to design, build…" at bounding box center [872, 421] width 269 height 430
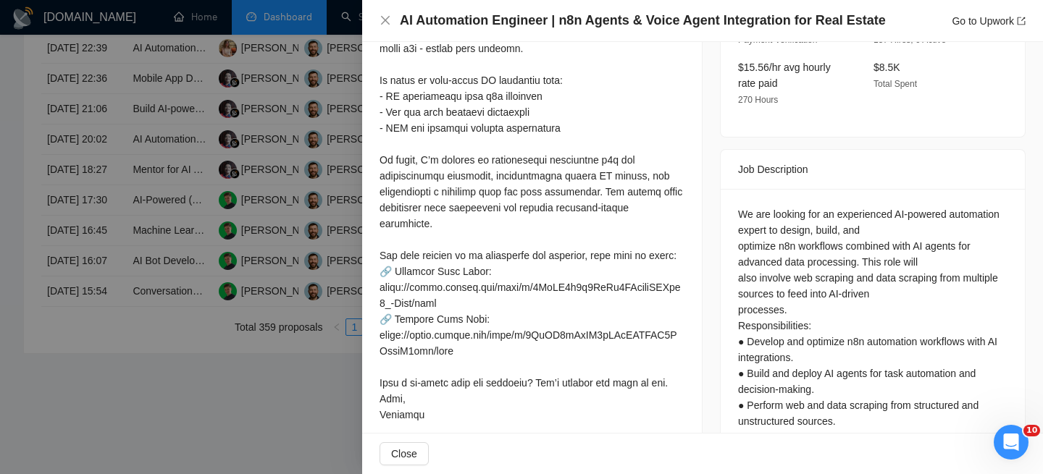
click at [818, 250] on div "We are looking for an experienced AI-powered automation expert to design, build…" at bounding box center [872, 421] width 269 height 430
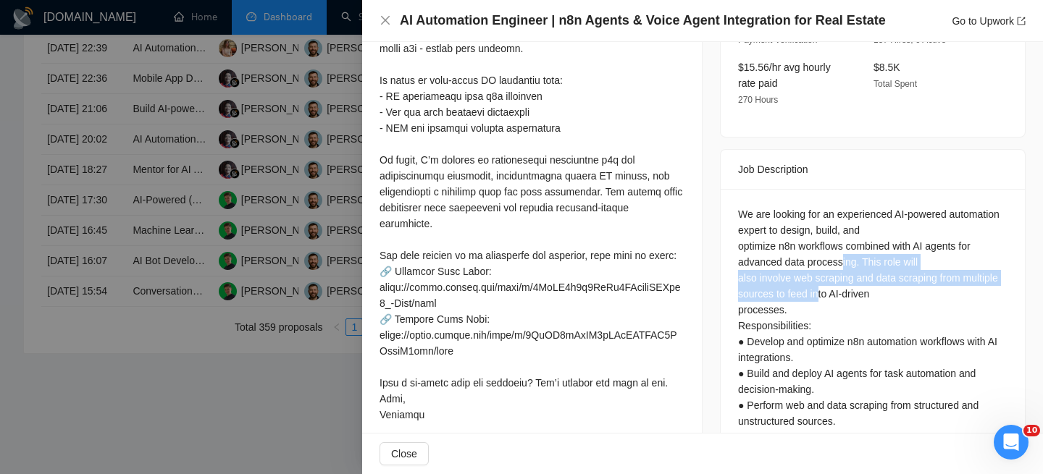
drag, startPoint x: 845, startPoint y: 248, endPoint x: 840, endPoint y: 292, distance: 43.7
click at [846, 287] on div "We are looking for an experienced AI-powered automation expert to design, build…" at bounding box center [872, 421] width 269 height 430
click at [838, 292] on div "We are looking for an experienced AI-powered automation expert to design, build…" at bounding box center [872, 421] width 269 height 430
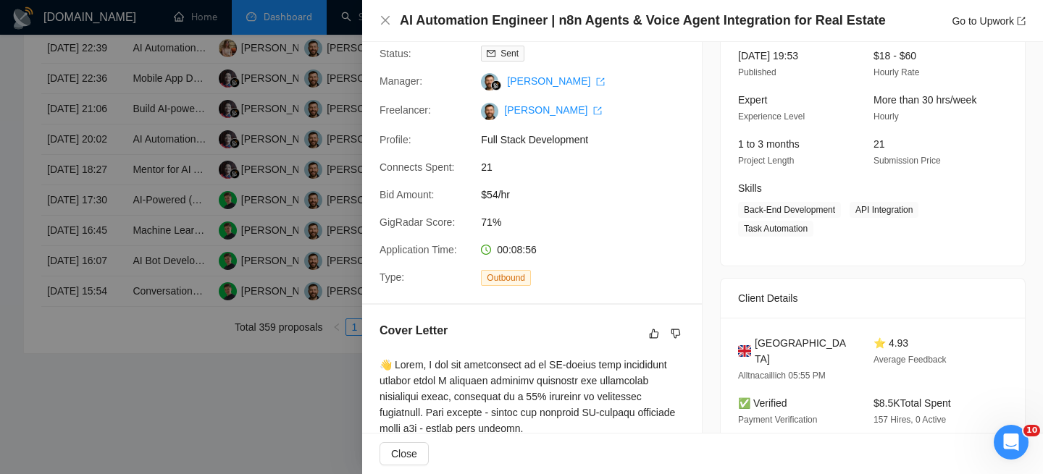
scroll to position [135, 0]
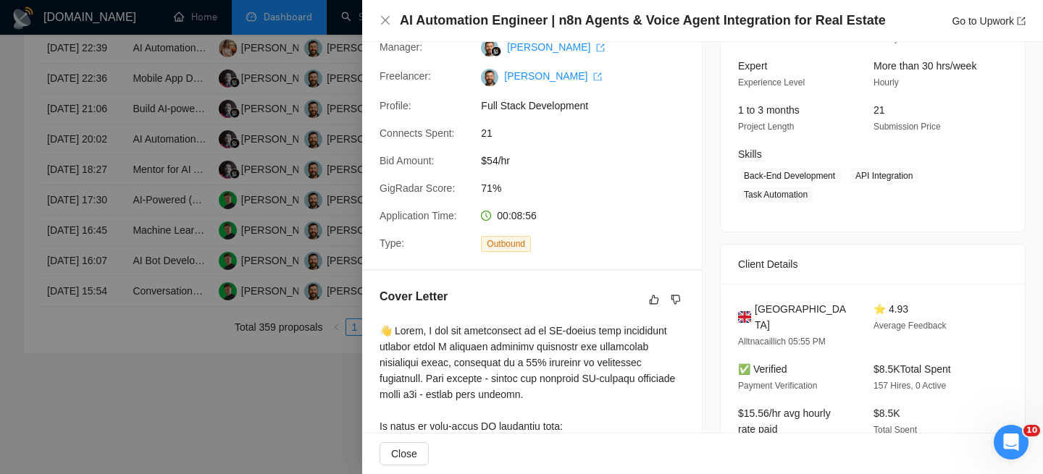
click at [810, 303] on span "[GEOGRAPHIC_DATA]" at bounding box center [802, 317] width 96 height 32
copy span "[GEOGRAPHIC_DATA]"
click at [392, 12] on div "AI Automation Engineer | n8n Agents & Voice Agent Integration for Real Estate G…" at bounding box center [702, 21] width 646 height 18
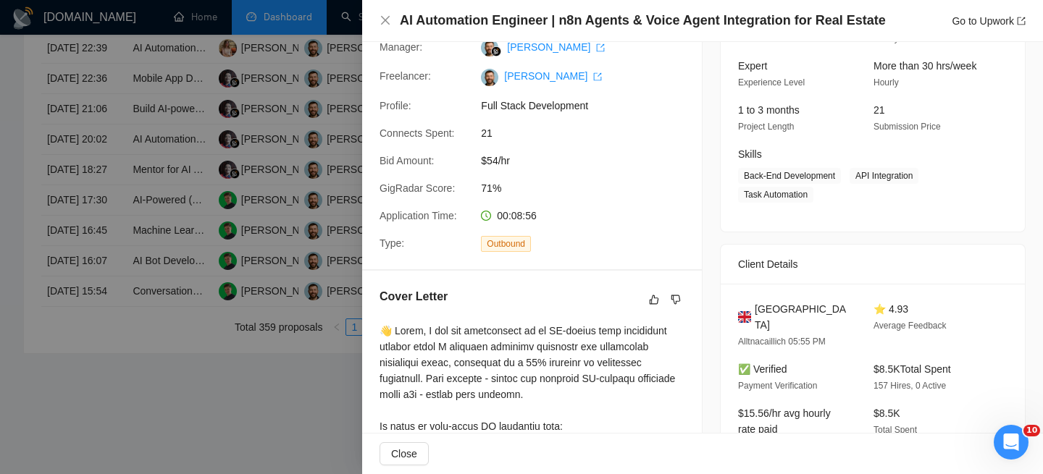
click at [392, 17] on div "AI Automation Engineer | n8n Agents & Voice Agent Integration for Real Estate G…" at bounding box center [702, 21] width 646 height 18
click at [388, 29] on div "AI Automation Engineer | n8n Agents & Voice Agent Integration for Real Estate G…" at bounding box center [702, 21] width 646 height 18
click at [388, 22] on icon "close" at bounding box center [385, 20] width 12 height 12
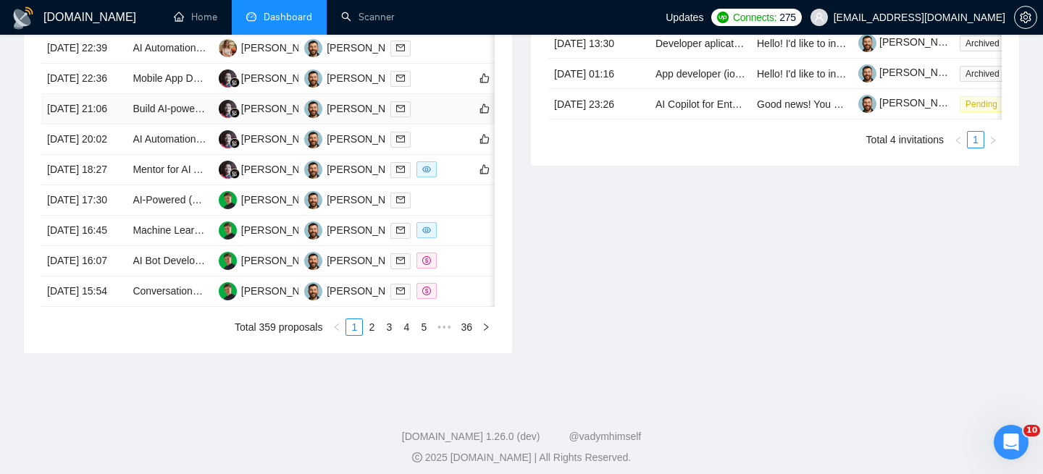
click at [116, 125] on td "[DATE] 21:06" at bounding box center [83, 109] width 85 height 30
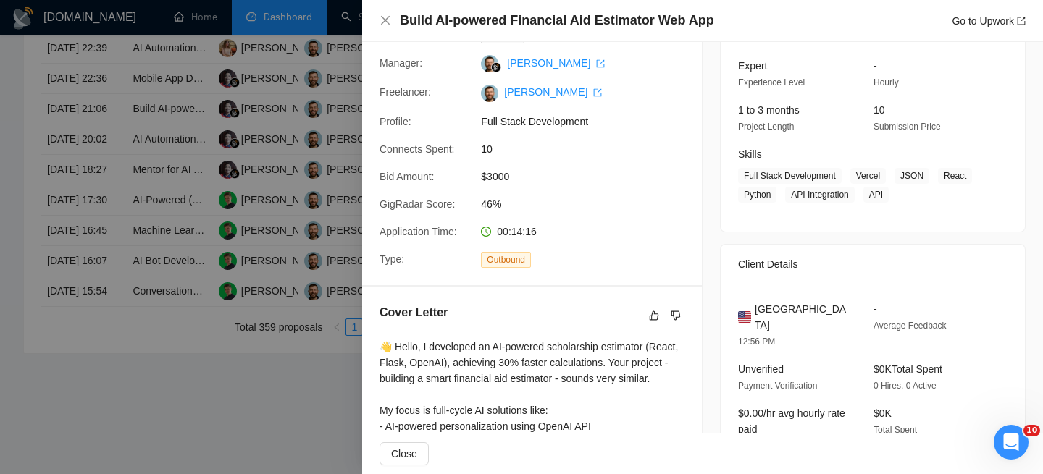
click at [472, 25] on h4 "Build AI-powered Financial Aid Estimator Web App" at bounding box center [557, 21] width 314 height 18
click at [472, 22] on h4 "Build AI-powered Financial Aid Estimator Web App" at bounding box center [557, 21] width 314 height 18
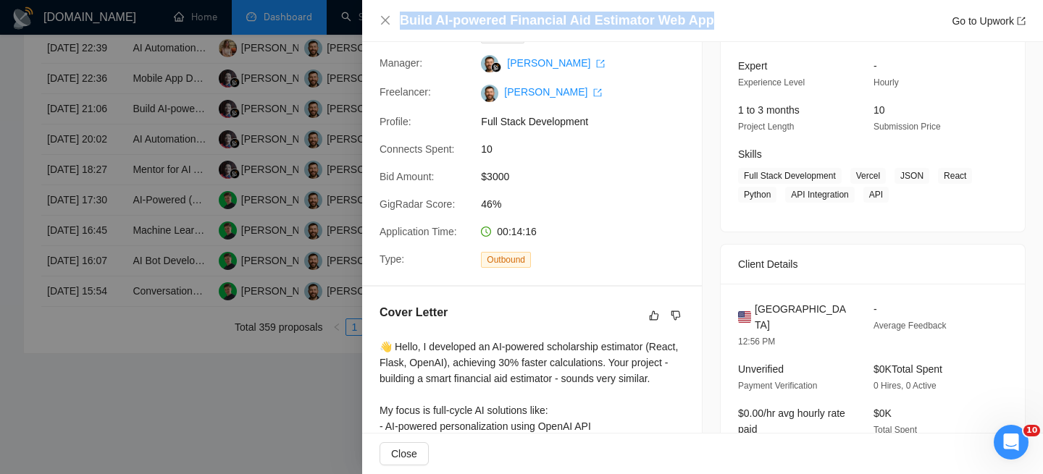
scroll to position [153, 0]
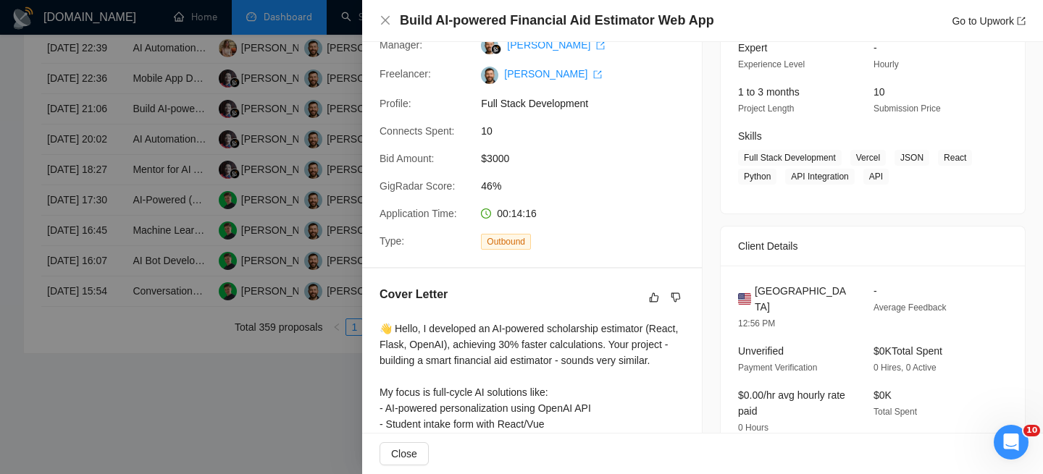
click at [766, 290] on span "[GEOGRAPHIC_DATA]" at bounding box center [802, 299] width 96 height 32
copy span "[GEOGRAPHIC_DATA]"
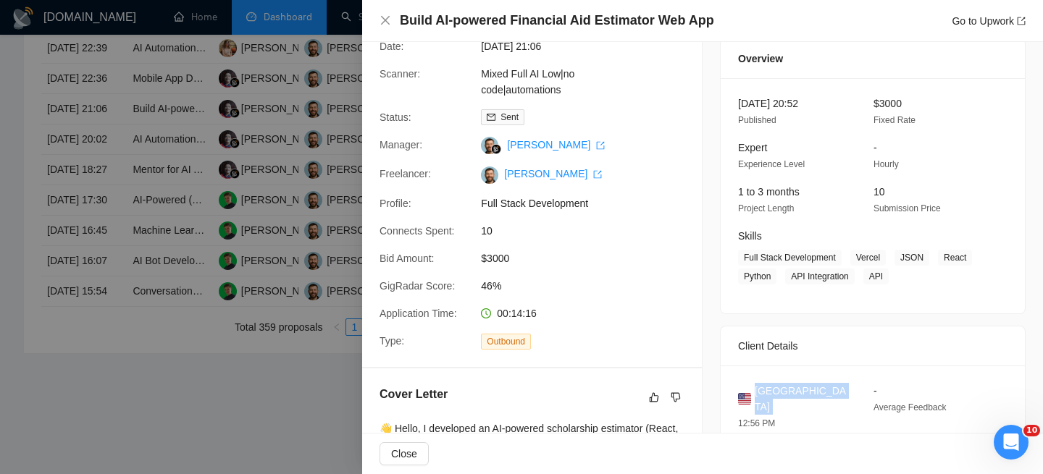
scroll to position [0, 0]
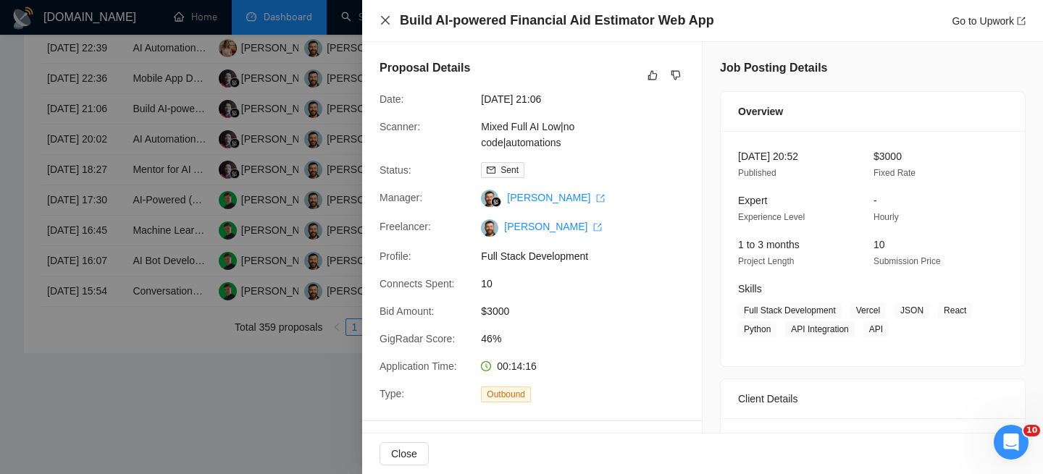
click at [385, 20] on icon "close" at bounding box center [385, 20] width 9 height 9
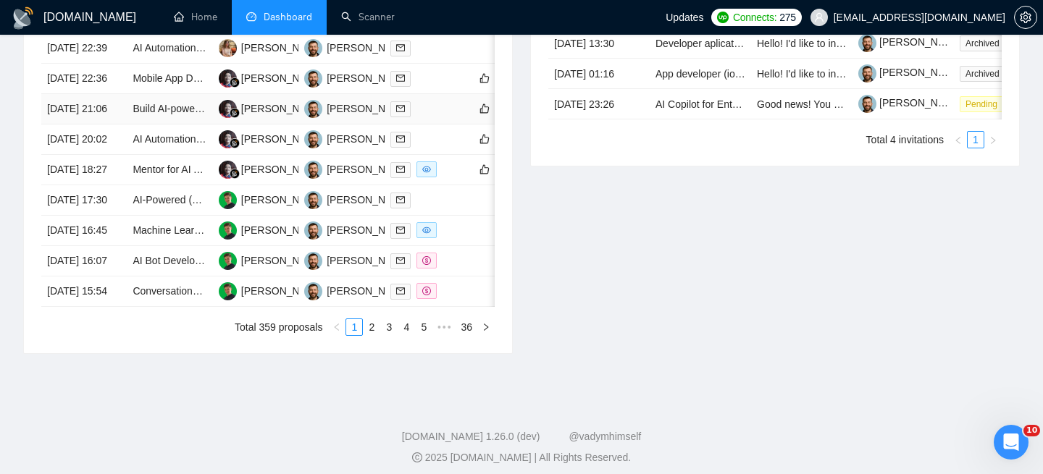
click at [122, 125] on td "[DATE] 21:06" at bounding box center [83, 109] width 85 height 30
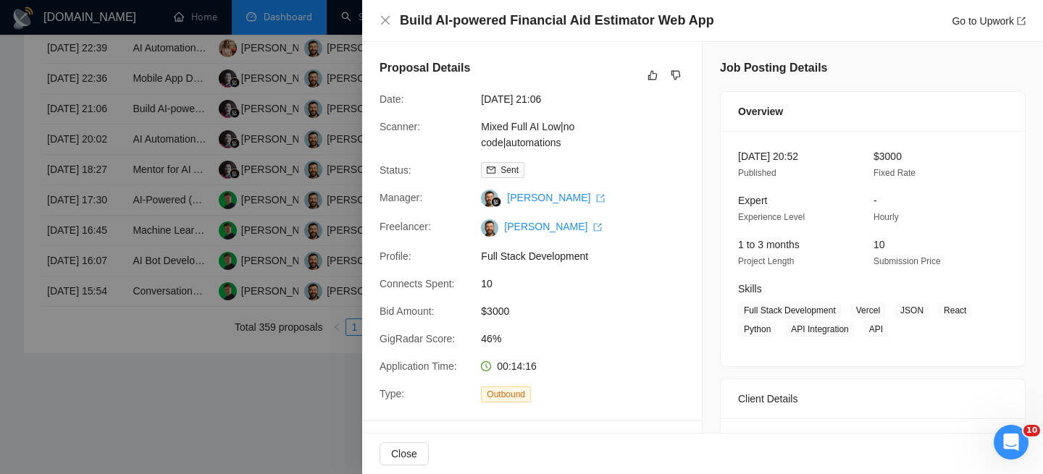
click at [392, 22] on div "Build AI-powered Financial Aid Estimator Web App Go to Upwork" at bounding box center [702, 21] width 646 height 18
click at [381, 21] on icon "close" at bounding box center [385, 20] width 12 height 12
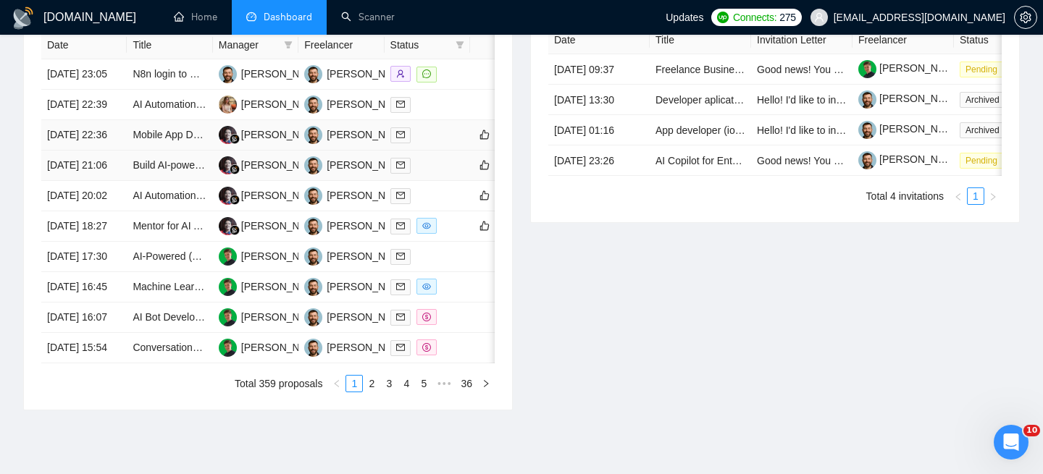
scroll to position [614, 0]
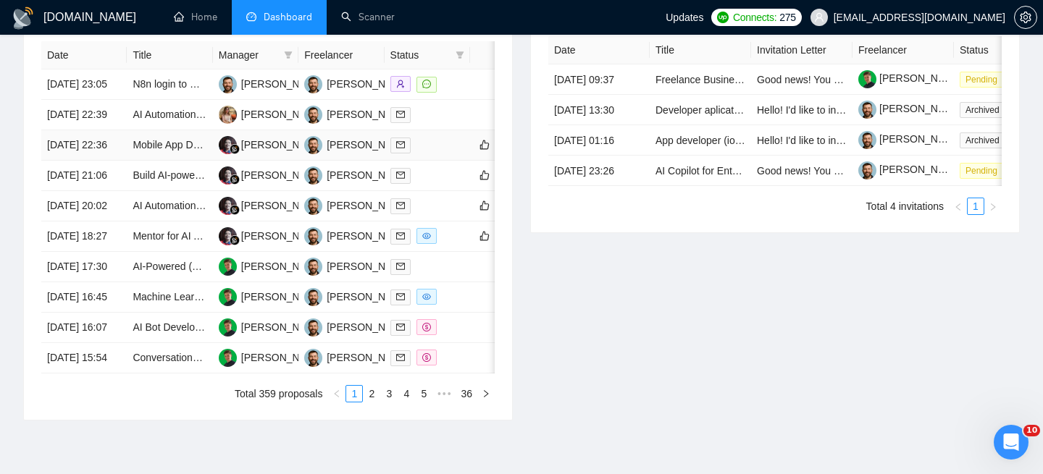
click at [117, 161] on td "[DATE] 22:36" at bounding box center [83, 145] width 85 height 30
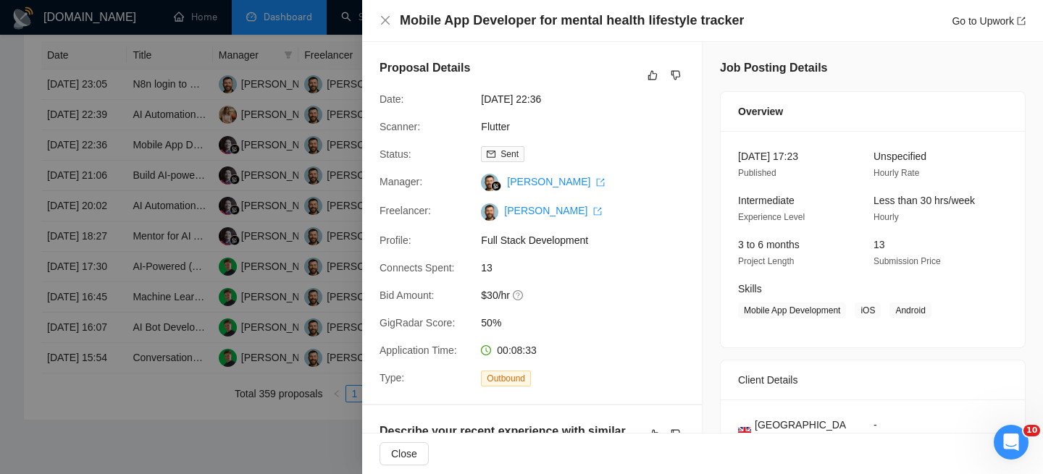
click at [505, 14] on h4 "Mobile App Developer for mental health lifestyle tracker" at bounding box center [572, 21] width 344 height 18
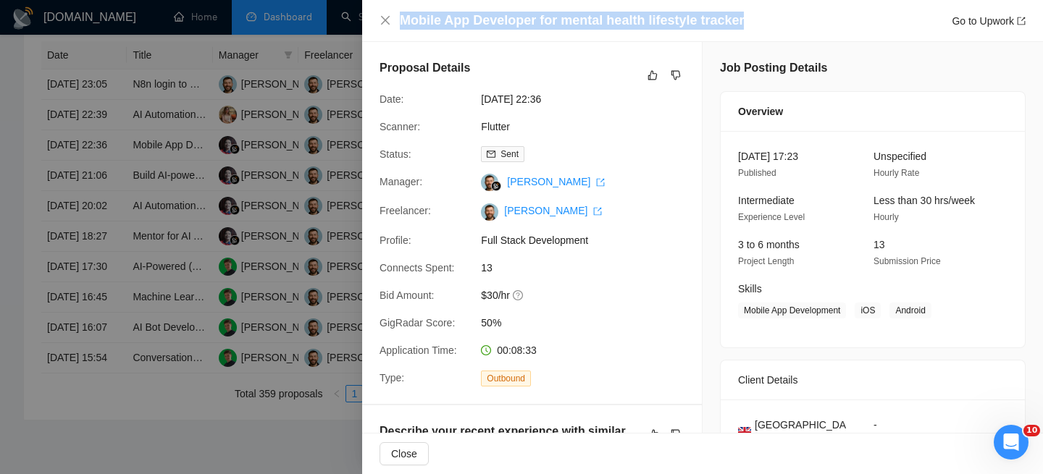
click at [505, 14] on h4 "Mobile App Developer for mental health lifestyle tracker" at bounding box center [572, 21] width 344 height 18
copy h4 "Mobile App Developer for mental health lifestyle tracker"
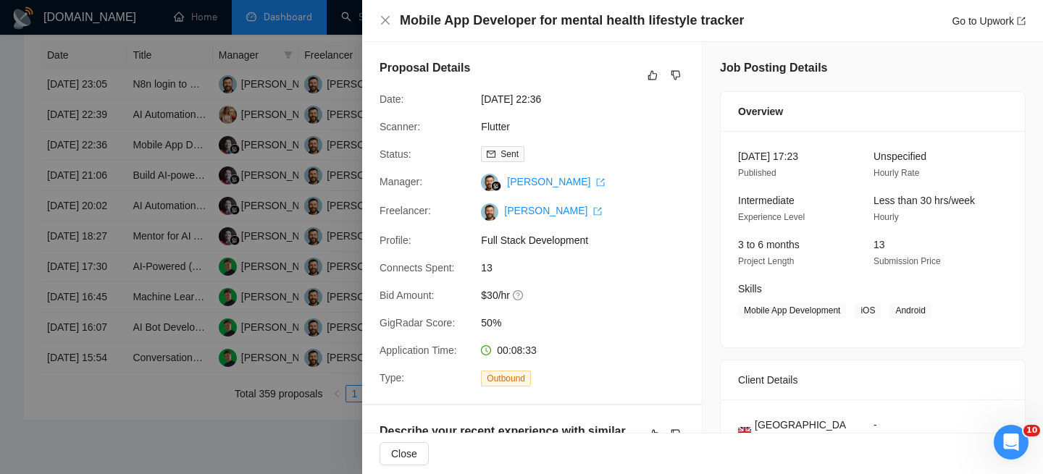
click at [788, 422] on span "[GEOGRAPHIC_DATA]" at bounding box center [802, 433] width 96 height 32
click at [788, 423] on span "[GEOGRAPHIC_DATA]" at bounding box center [802, 433] width 96 height 32
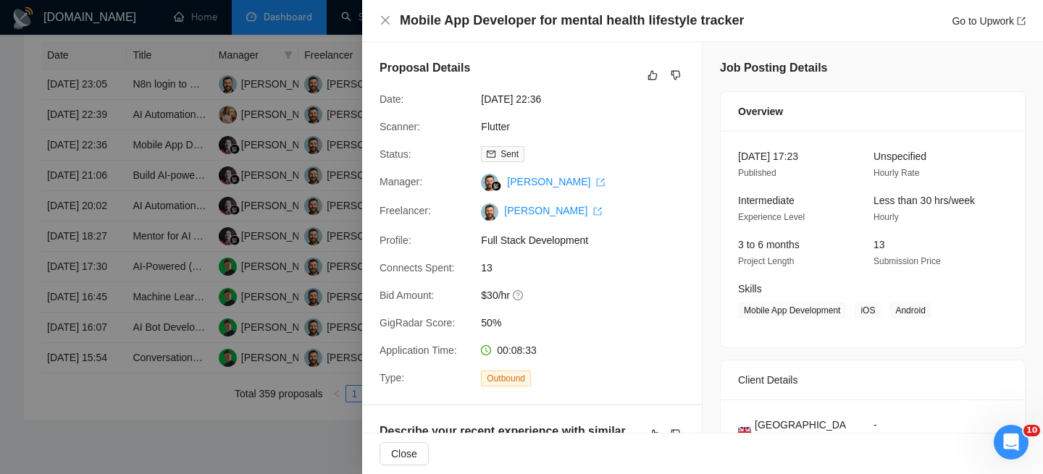
click at [770, 418] on span "[GEOGRAPHIC_DATA]" at bounding box center [802, 433] width 96 height 32
copy span "[GEOGRAPHIC_DATA]"
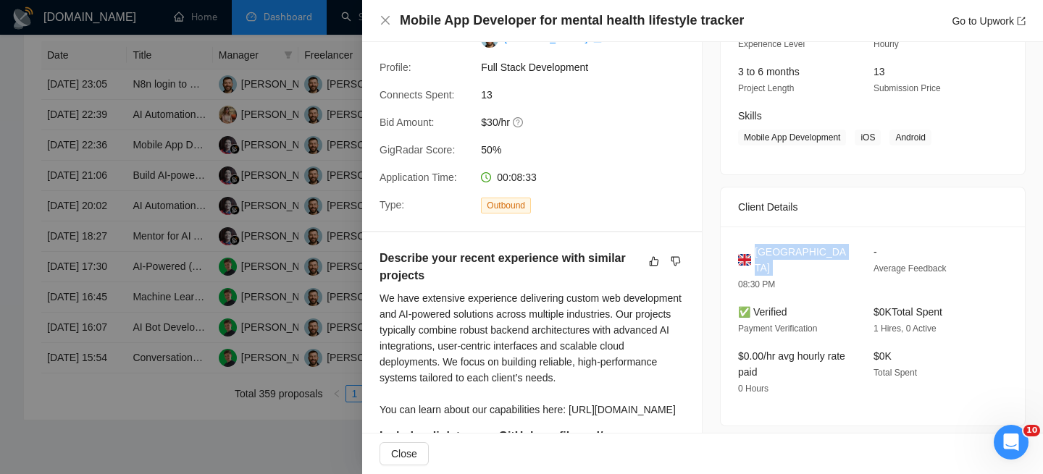
scroll to position [161, 0]
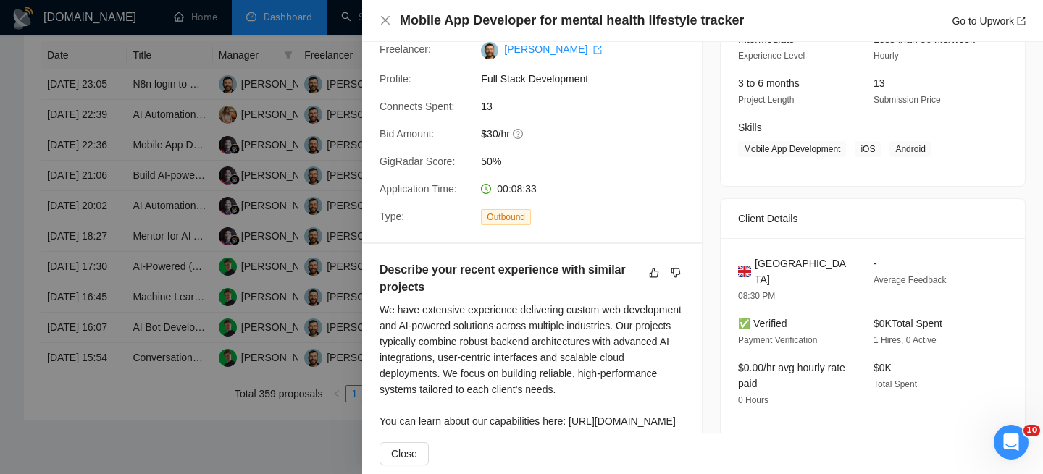
click at [384, 12] on div "Mobile App Developer for mental health lifestyle tracker Go to Upwork" at bounding box center [702, 21] width 646 height 18
click at [378, 20] on div "Mobile App Developer for mental health lifestyle tracker Go to Upwork" at bounding box center [702, 21] width 681 height 42
click at [395, 20] on div "Mobile App Developer for mental health lifestyle tracker Go to Upwork" at bounding box center [702, 21] width 646 height 18
click at [390, 20] on div "Mobile App Developer for mental health lifestyle tracker Go to Upwork" at bounding box center [702, 21] width 646 height 18
click at [387, 23] on icon "close" at bounding box center [385, 20] width 12 height 12
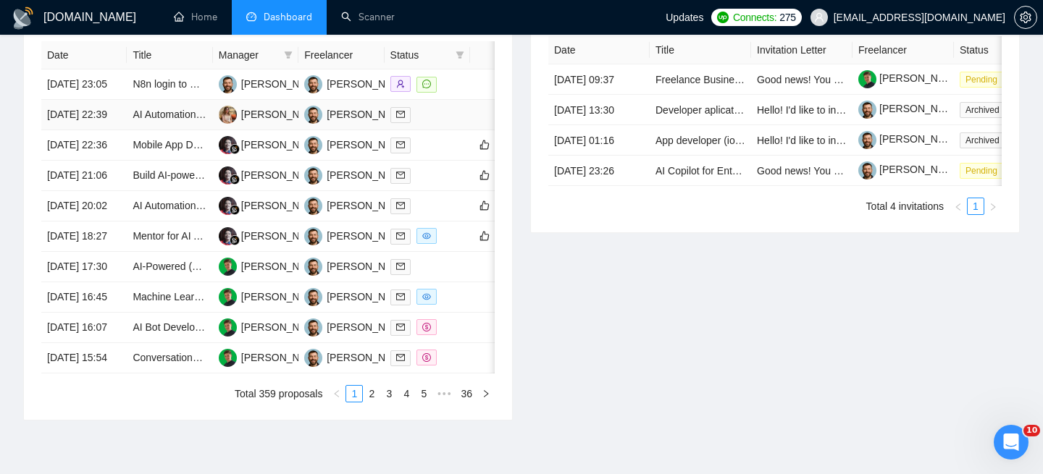
click at [125, 130] on td "[DATE] 22:39" at bounding box center [83, 115] width 85 height 30
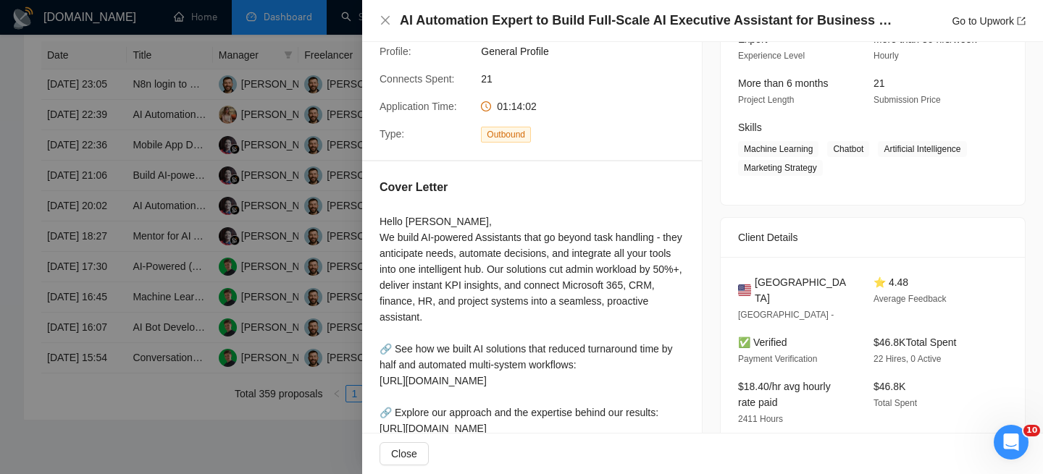
click at [443, 15] on h4 "AI Automation Expert to Build Full-Scale AI Executive Assistant for Business Op…" at bounding box center [650, 21] width 500 height 18
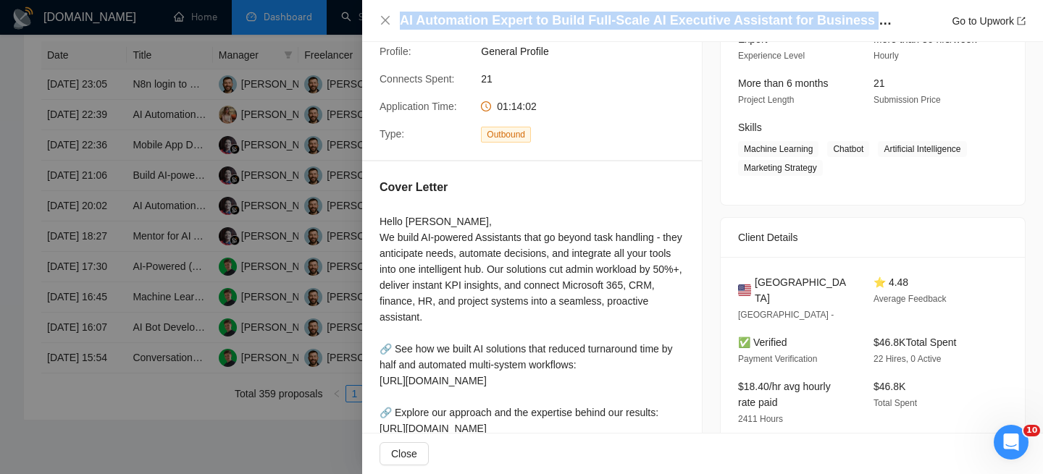
click at [443, 15] on h4 "AI Automation Expert to Build Full-Scale AI Executive Assistant for Business Op…" at bounding box center [650, 21] width 500 height 18
copy h4 "AI Automation Expert to Build Full-Scale AI Executive Assistant for Business Op…"
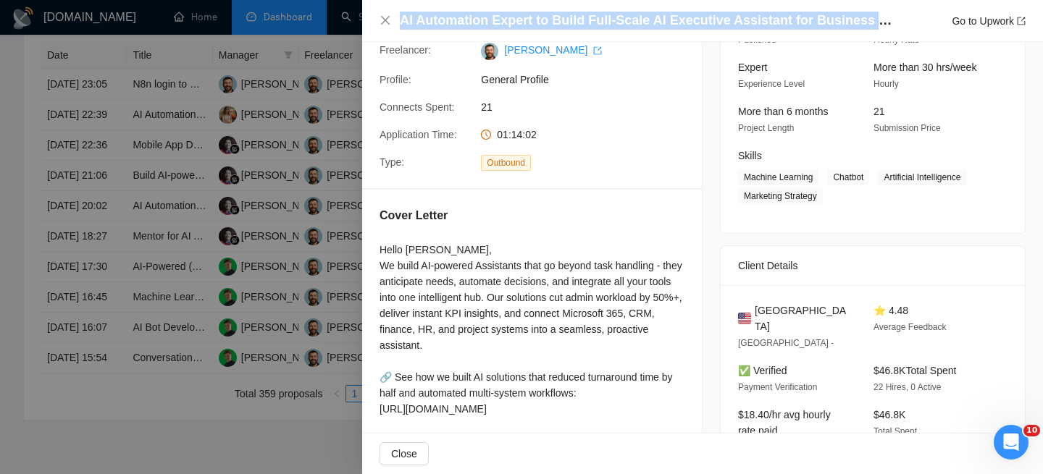
scroll to position [125, 0]
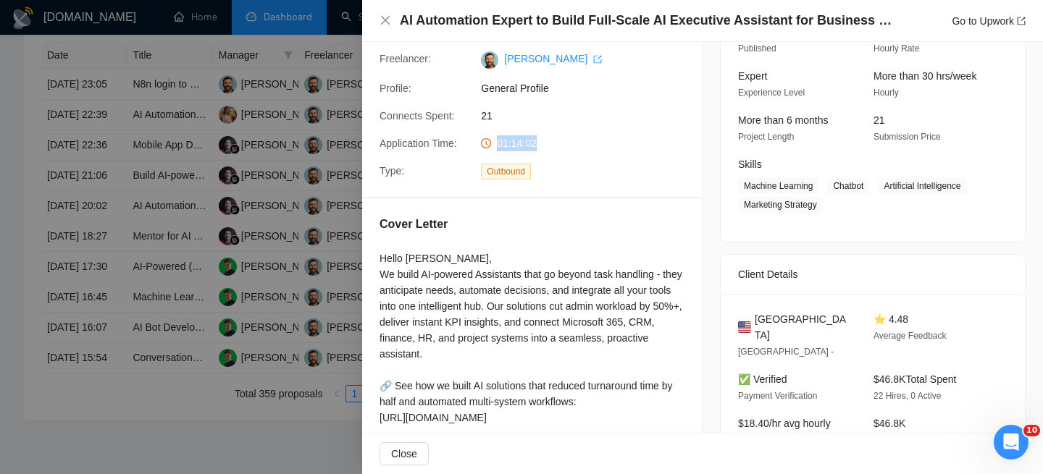
drag, startPoint x: 494, startPoint y: 144, endPoint x: 556, endPoint y: 141, distance: 61.6
click at [557, 142] on div "01:14:02" at bounding box center [551, 143] width 153 height 16
copy span "01:14:02"
click at [523, 132] on div "Proposal Details Date: [DATE] 22:39 Status: Sent Manager: [PERSON_NAME] Freelan…" at bounding box center [532, 56] width 340 height 279
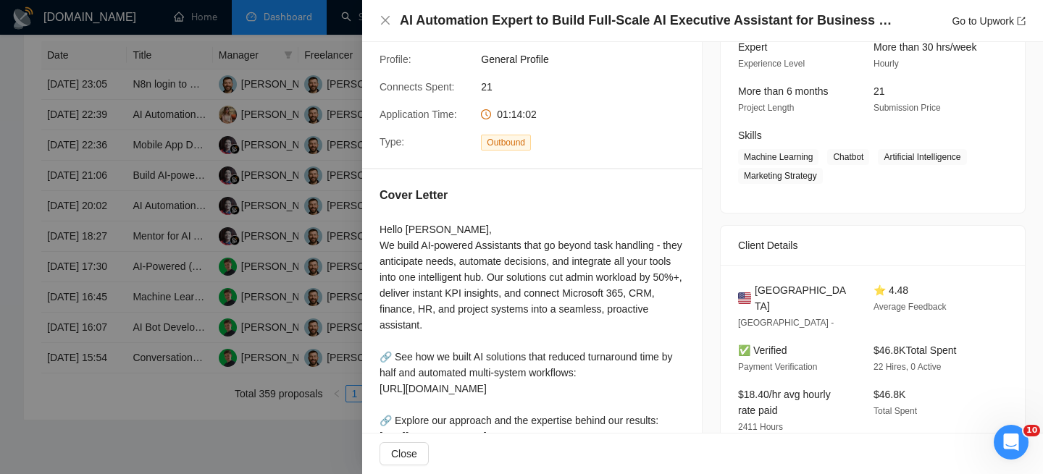
scroll to position [156, 0]
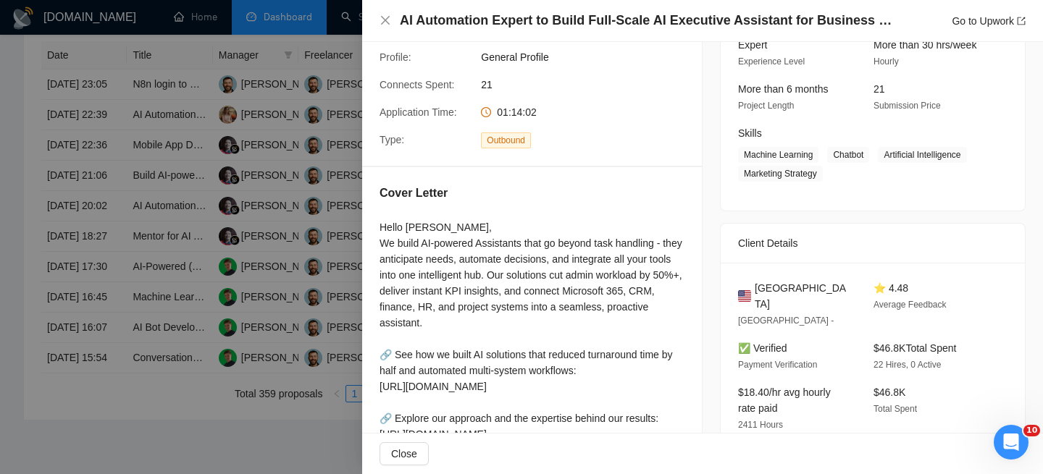
click at [893, 291] on span "⭐ 4.48" at bounding box center [890, 288] width 35 height 12
click at [392, 23] on div "AI Automation Expert to Build Full-Scale AI Executive Assistant for Business Op…" at bounding box center [702, 21] width 646 height 18
click at [382, 23] on icon "close" at bounding box center [385, 20] width 9 height 9
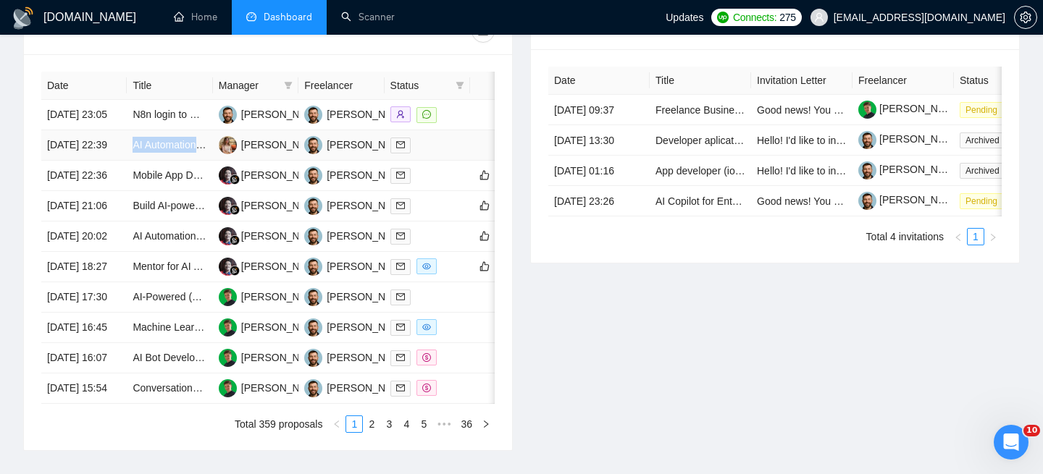
scroll to position [582, 0]
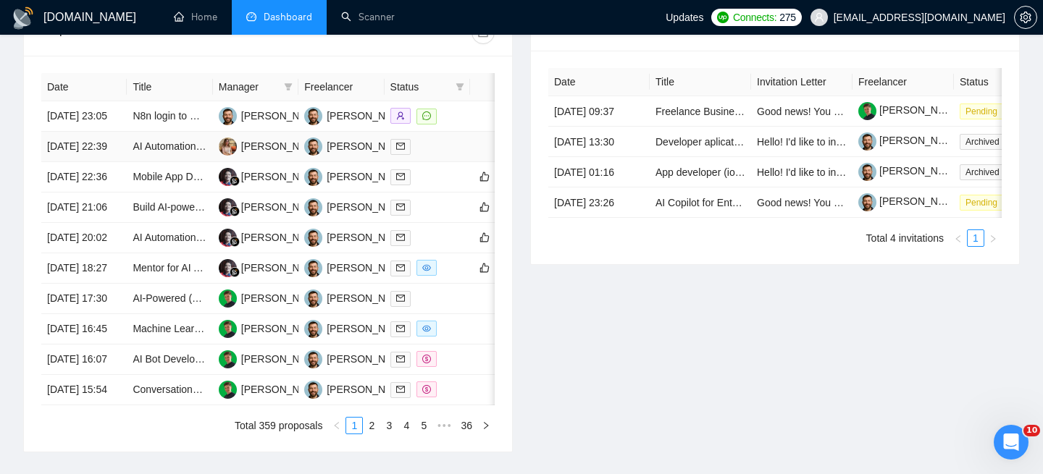
click at [106, 162] on td "[DATE] 22:39" at bounding box center [83, 147] width 85 height 30
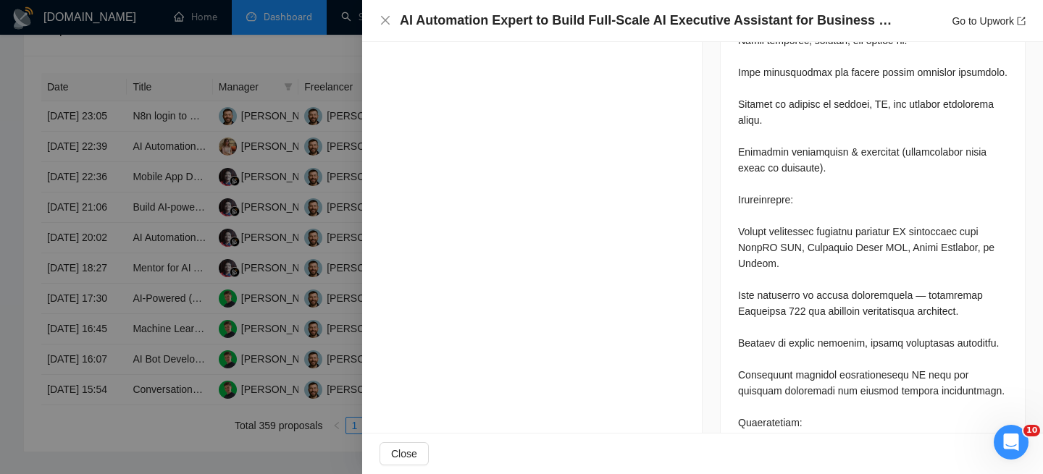
scroll to position [1567, 0]
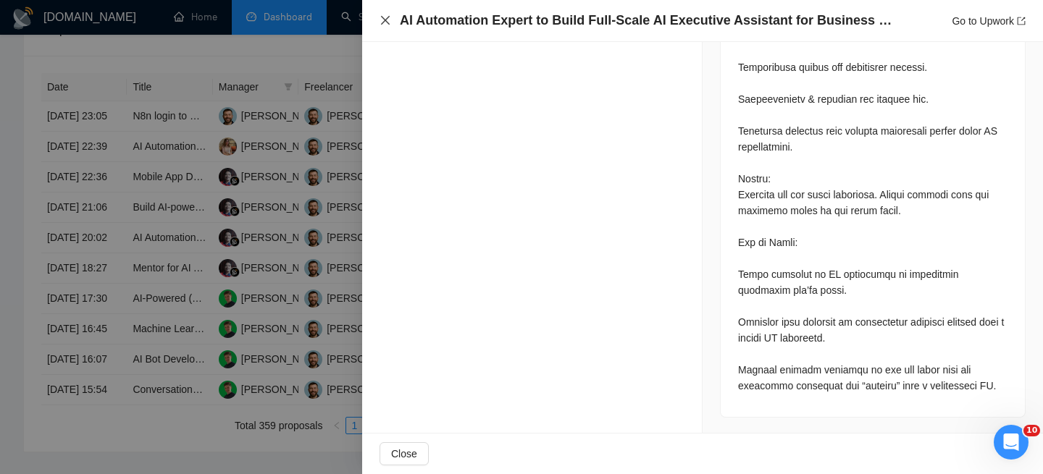
click at [388, 18] on icon "close" at bounding box center [385, 20] width 12 height 12
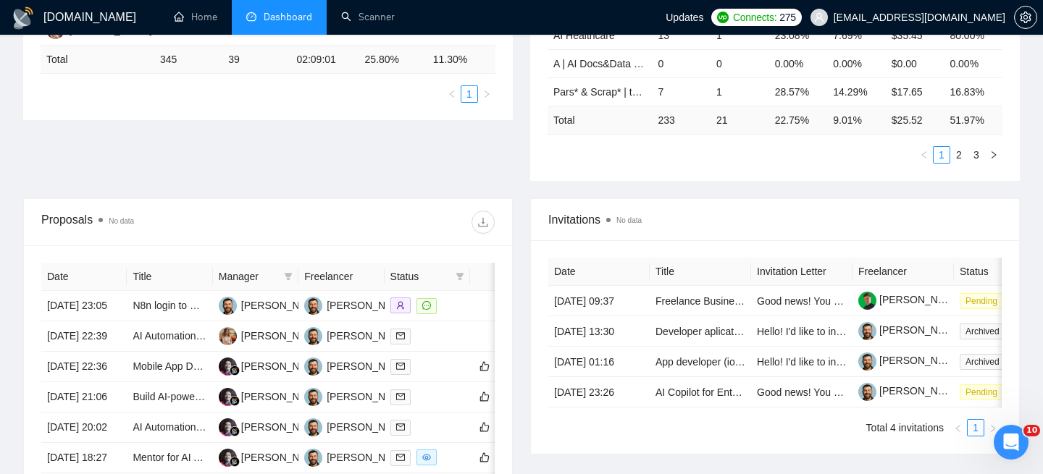
scroll to position [495, 0]
